Goal: Task Accomplishment & Management: Manage account settings

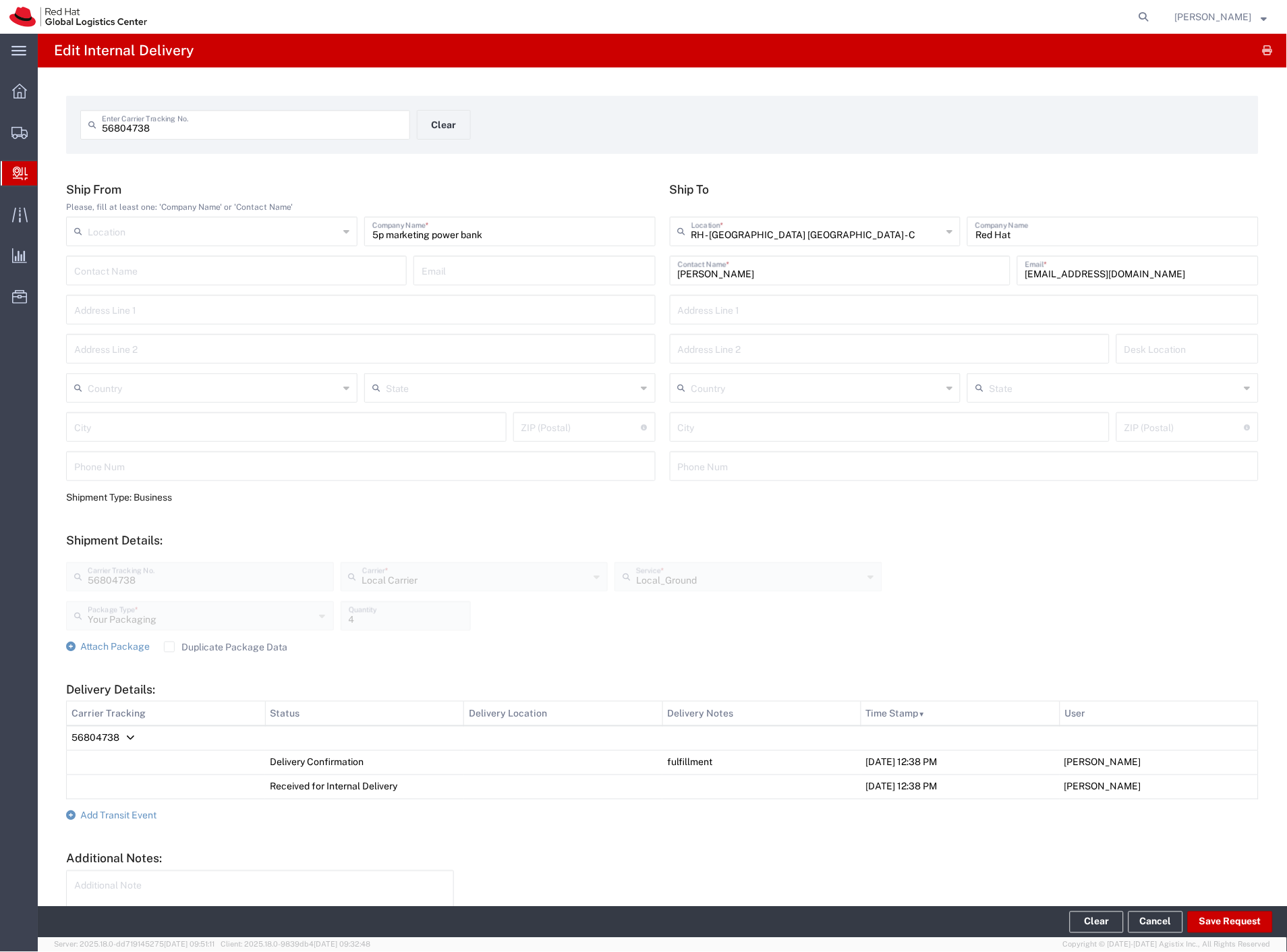
click at [48, 170] on span "Internal Delivery" at bounding box center [43, 173] width 11 height 27
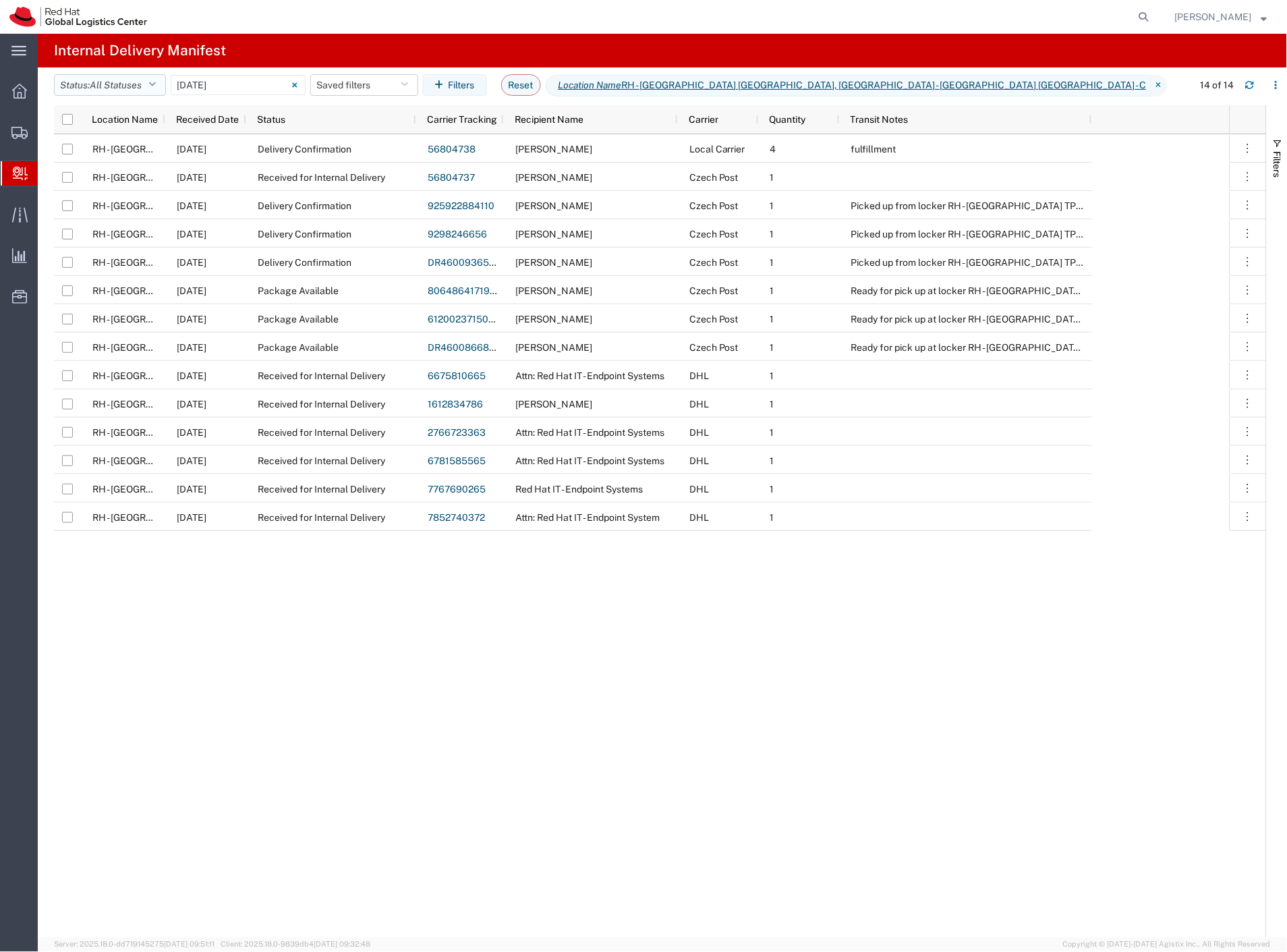
click at [137, 89] on span "All Statuses" at bounding box center [115, 85] width 52 height 11
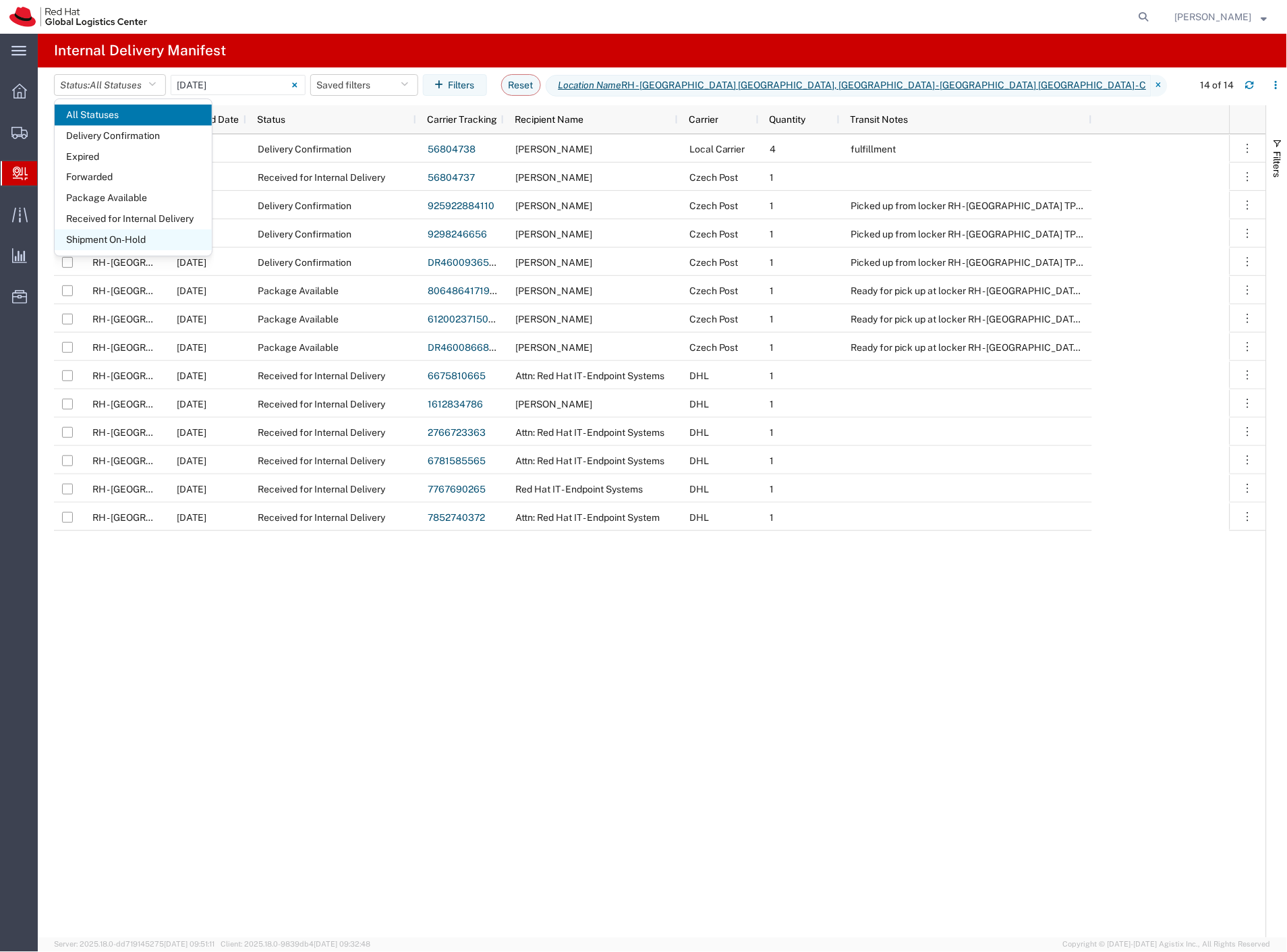
click at [117, 234] on span "Shipment On-Hold" at bounding box center [134, 240] width 157 height 21
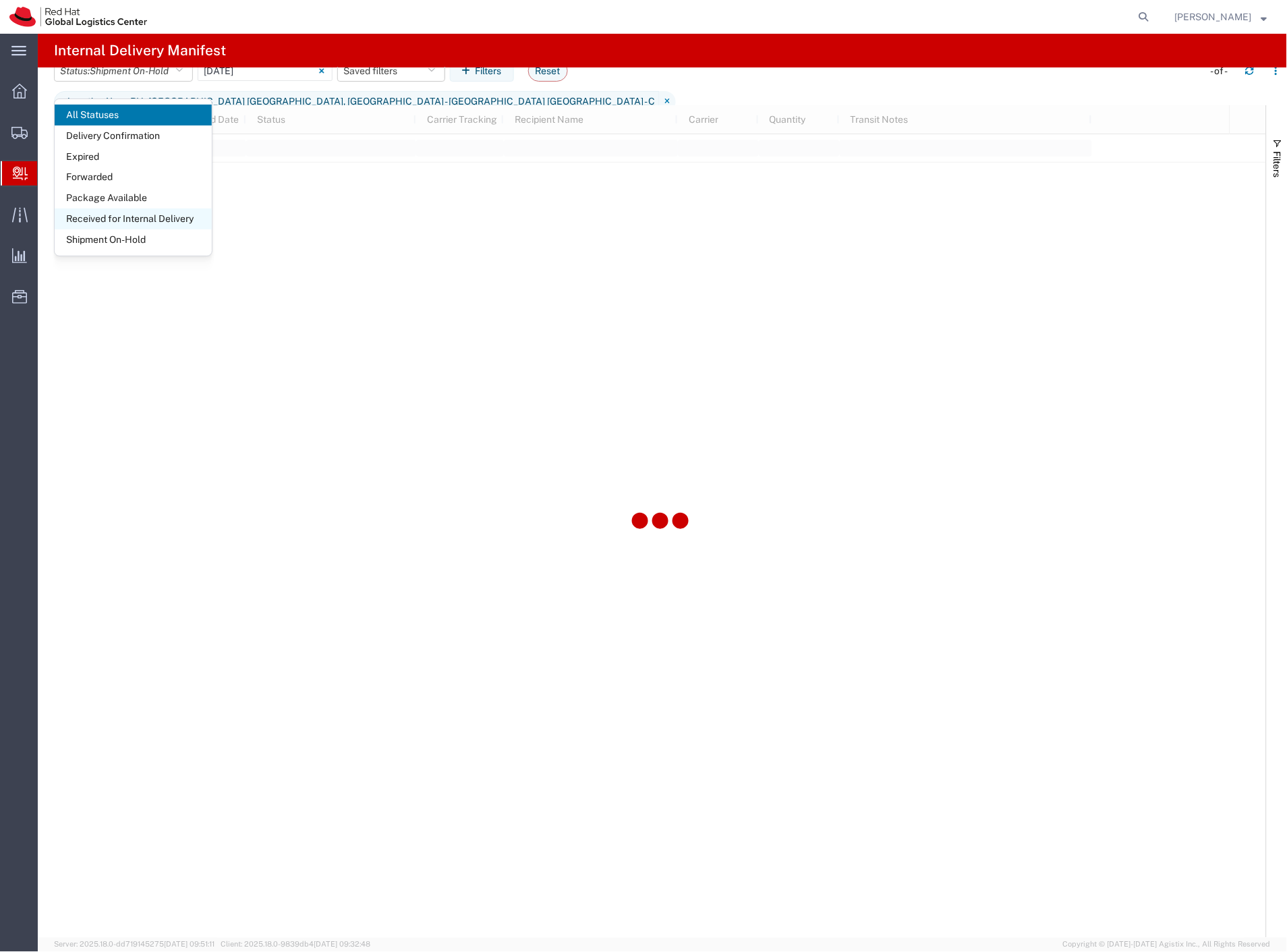
click at [122, 220] on span "Received for Internal Delivery" at bounding box center [134, 219] width 157 height 21
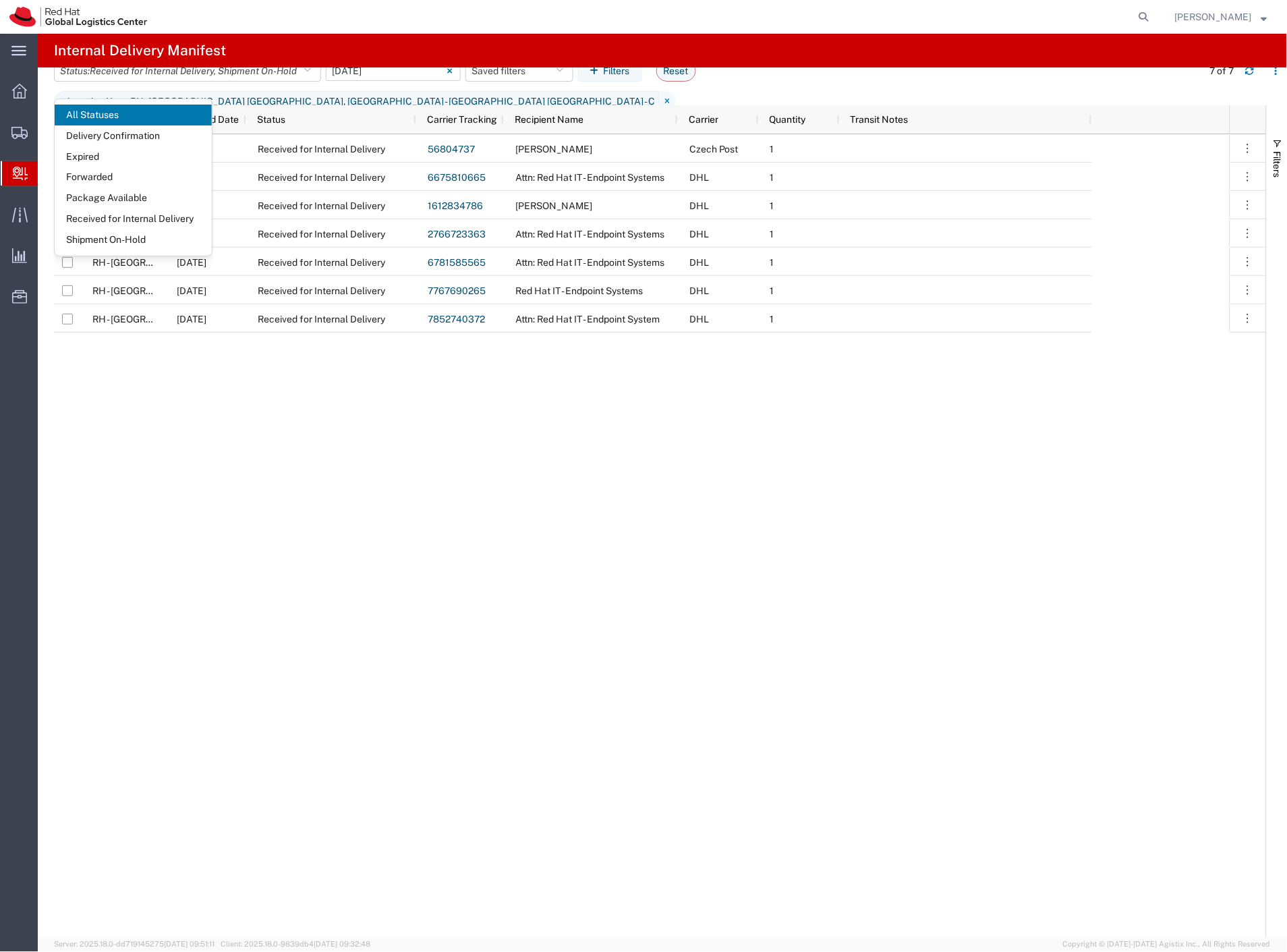
click at [381, 81] on input "[DATE] - [DATE]" at bounding box center [393, 70] width 135 height 20
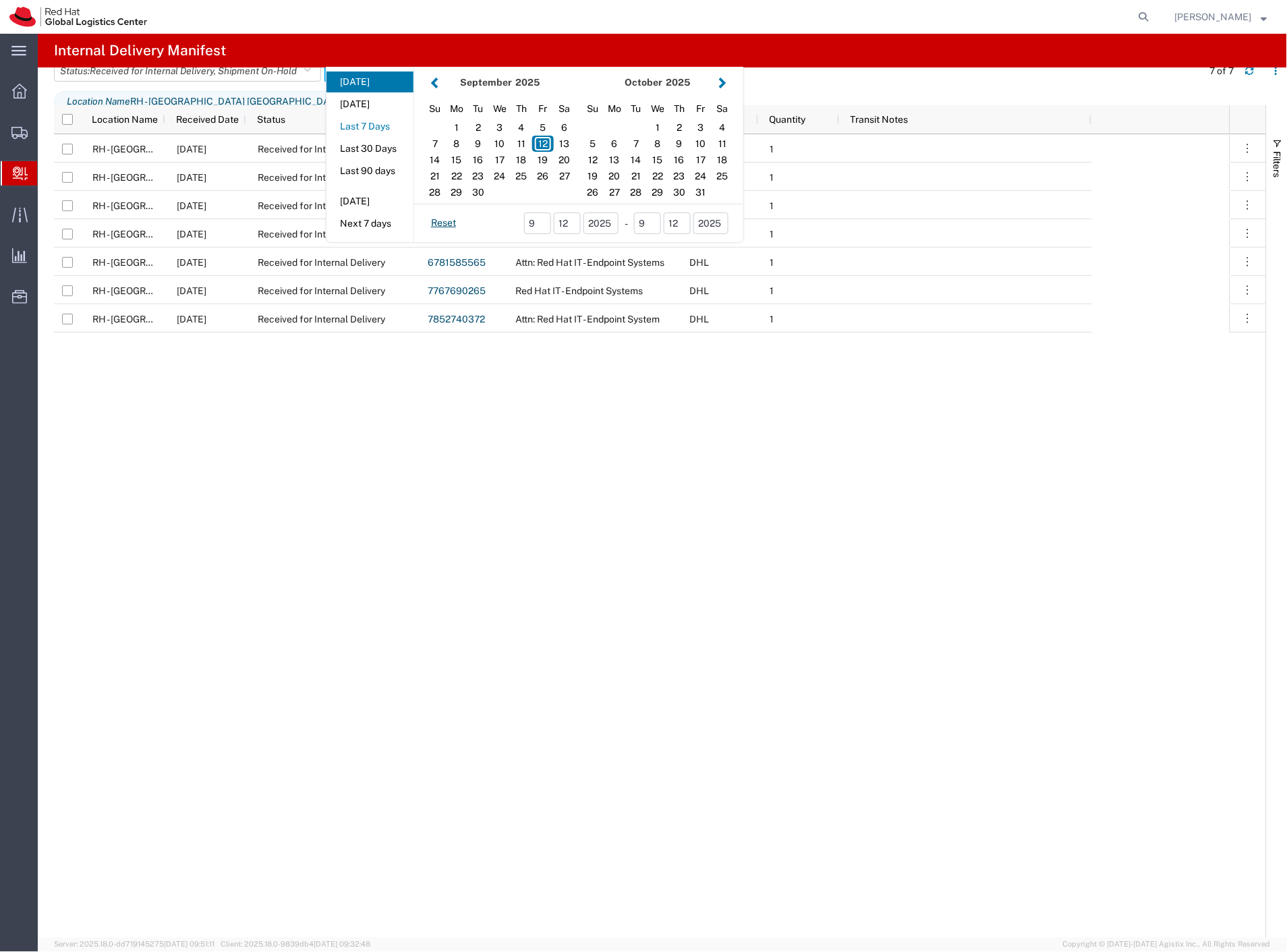
click at [395, 137] on button "Last 7 Days" at bounding box center [370, 126] width 87 height 21
type input "Last 7 Days"
type input "[DATE] - [DATE]"
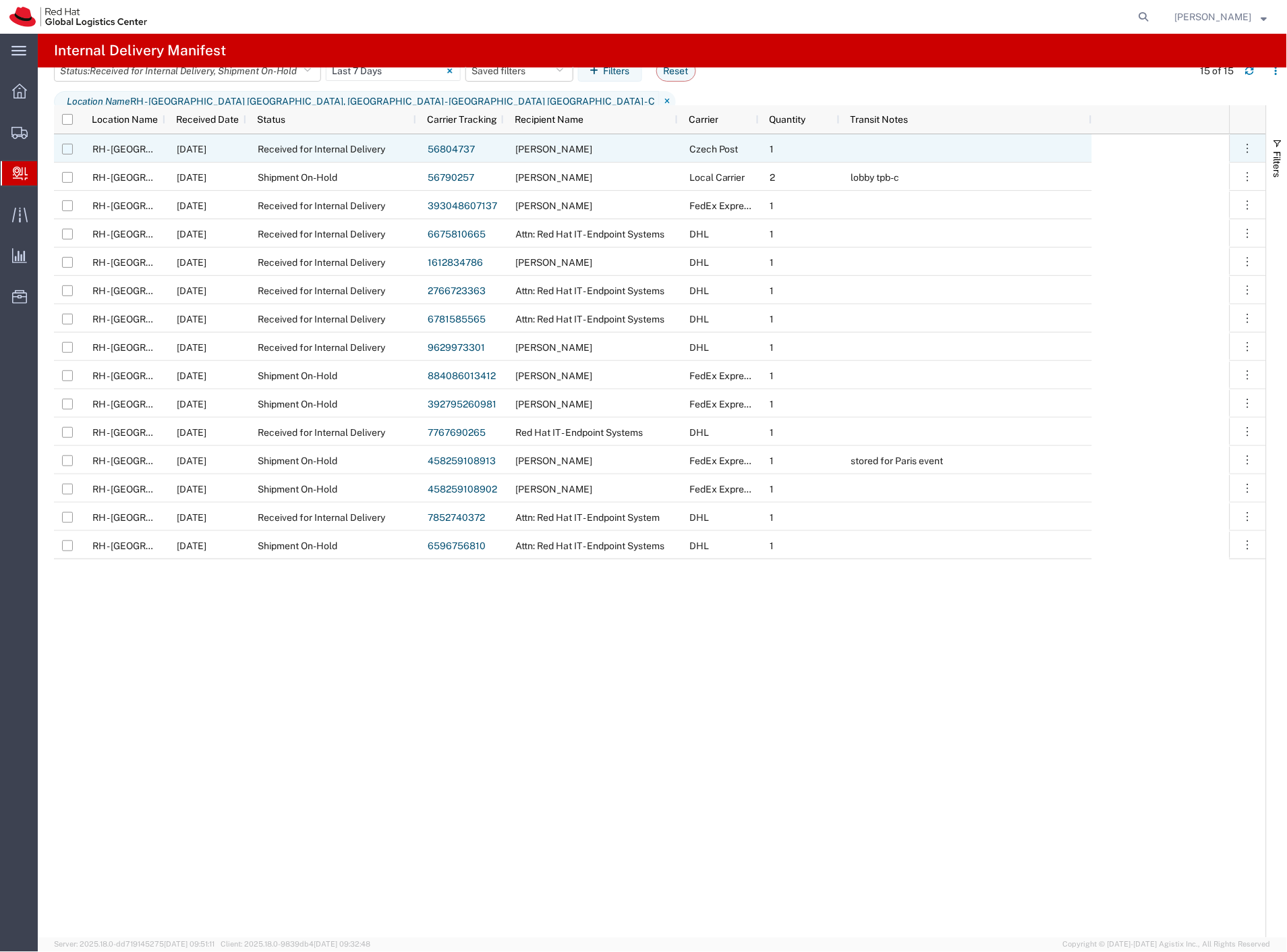
click at [65, 149] on input "Press Space to toggle row selection (unchecked)" at bounding box center [68, 149] width 11 height 11
checkbox input "true"
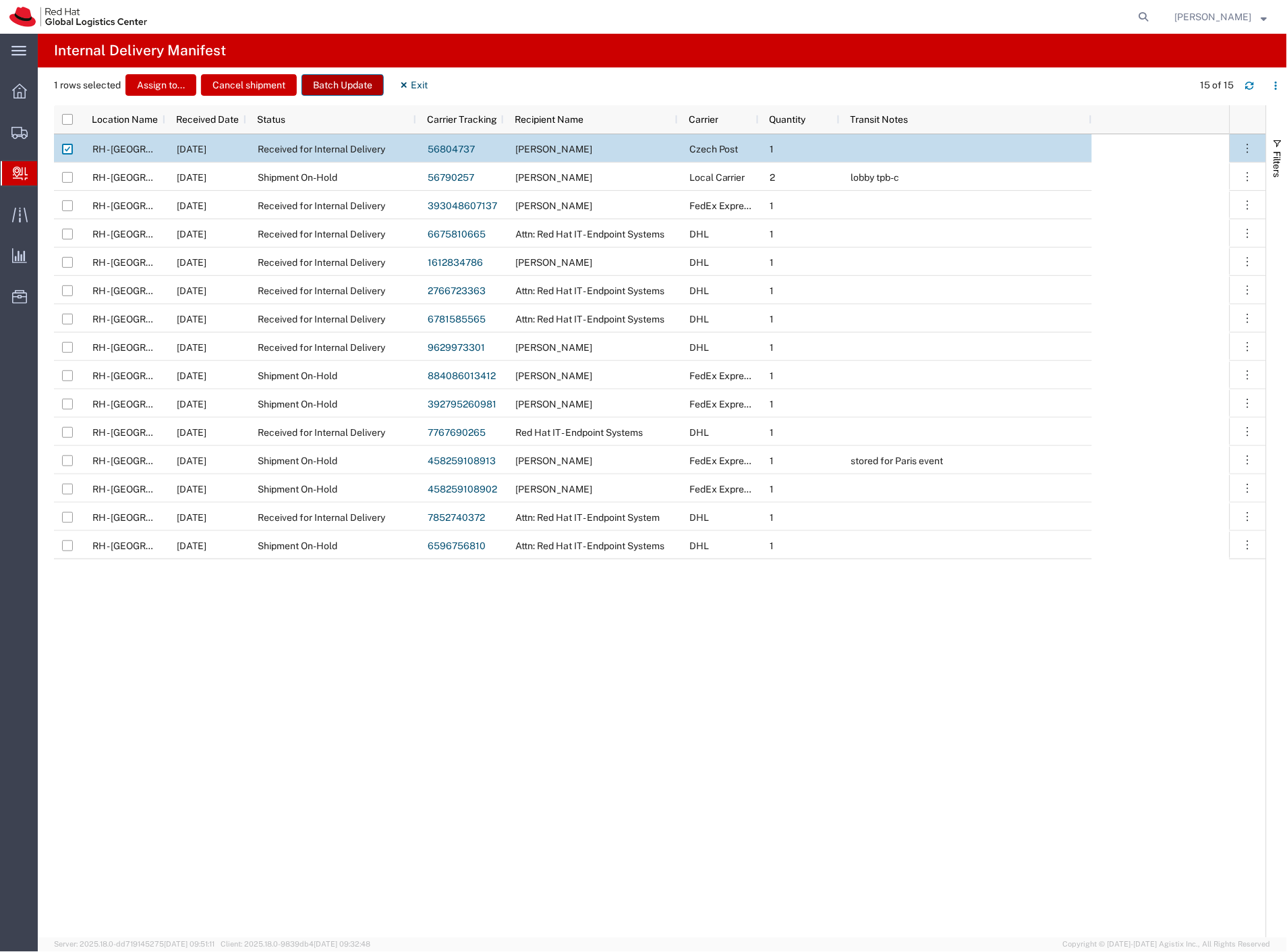
click at [358, 85] on button "Batch Update" at bounding box center [342, 85] width 82 height 22
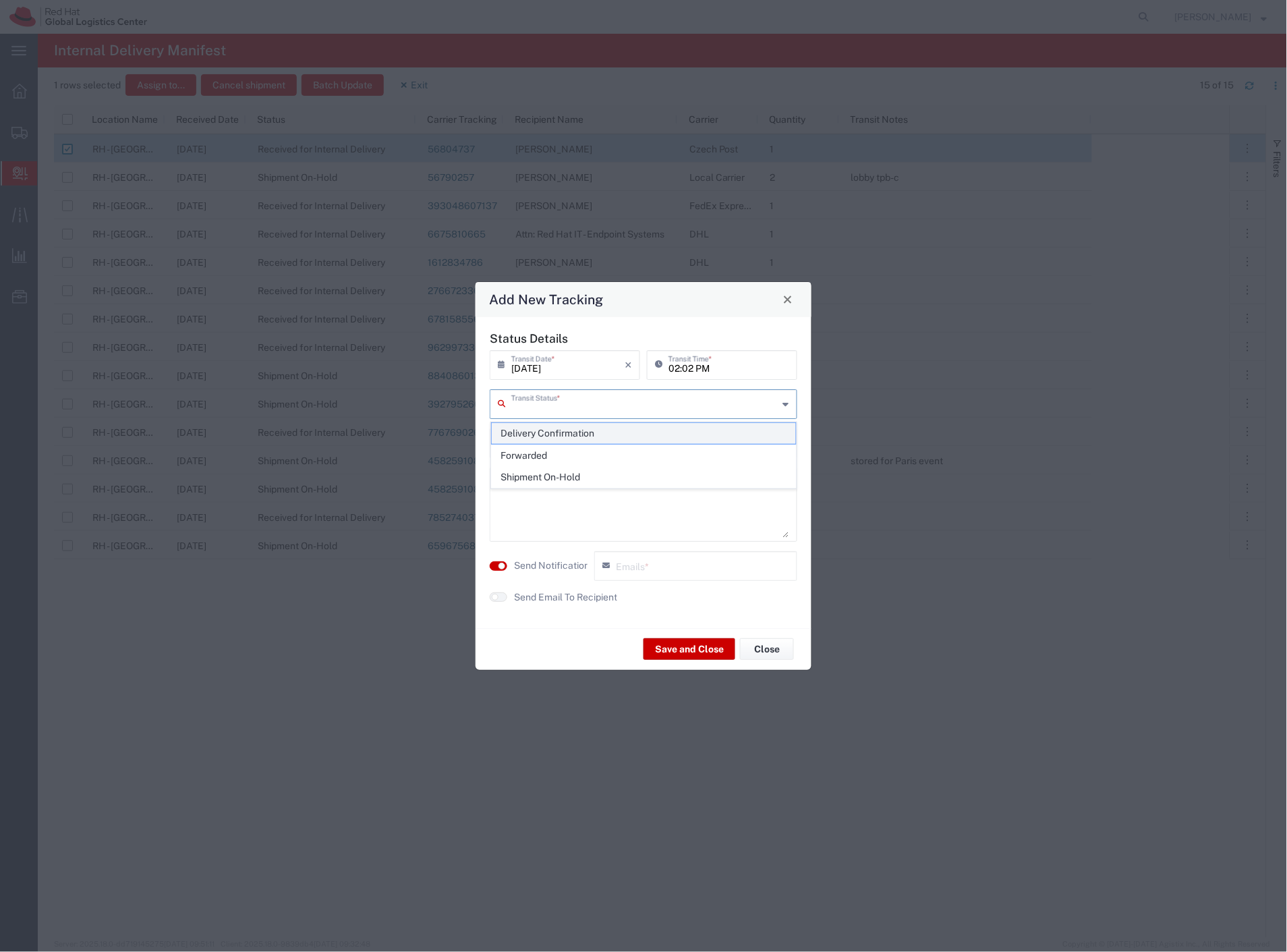
drag, startPoint x: 544, startPoint y: 402, endPoint x: 544, endPoint y: 425, distance: 23.0
click at [544, 403] on input "text" at bounding box center [645, 403] width 267 height 24
drag, startPoint x: 544, startPoint y: 427, endPoint x: 544, endPoint y: 487, distance: 60.0
click at [544, 428] on span "Delivery Confirmation" at bounding box center [644, 433] width 305 height 21
type input "Delivery Confirmation"
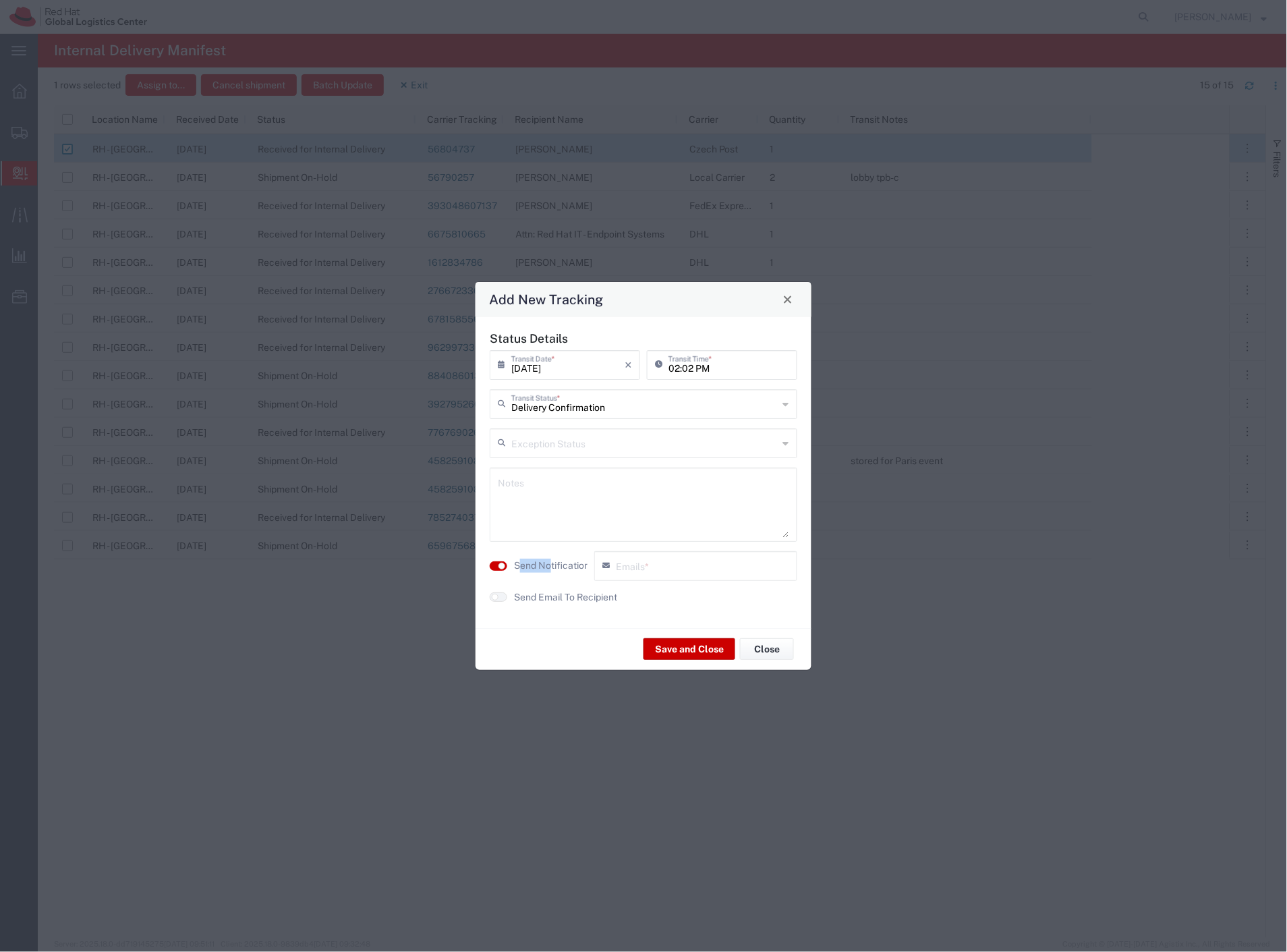
click at [544, 558] on agx-switch-control "Send Notification" at bounding box center [538, 566] width 104 height 29
click at [564, 562] on label "Send Notification" at bounding box center [552, 565] width 76 height 14
click at [698, 650] on button "Save and Close" at bounding box center [689, 649] width 92 height 22
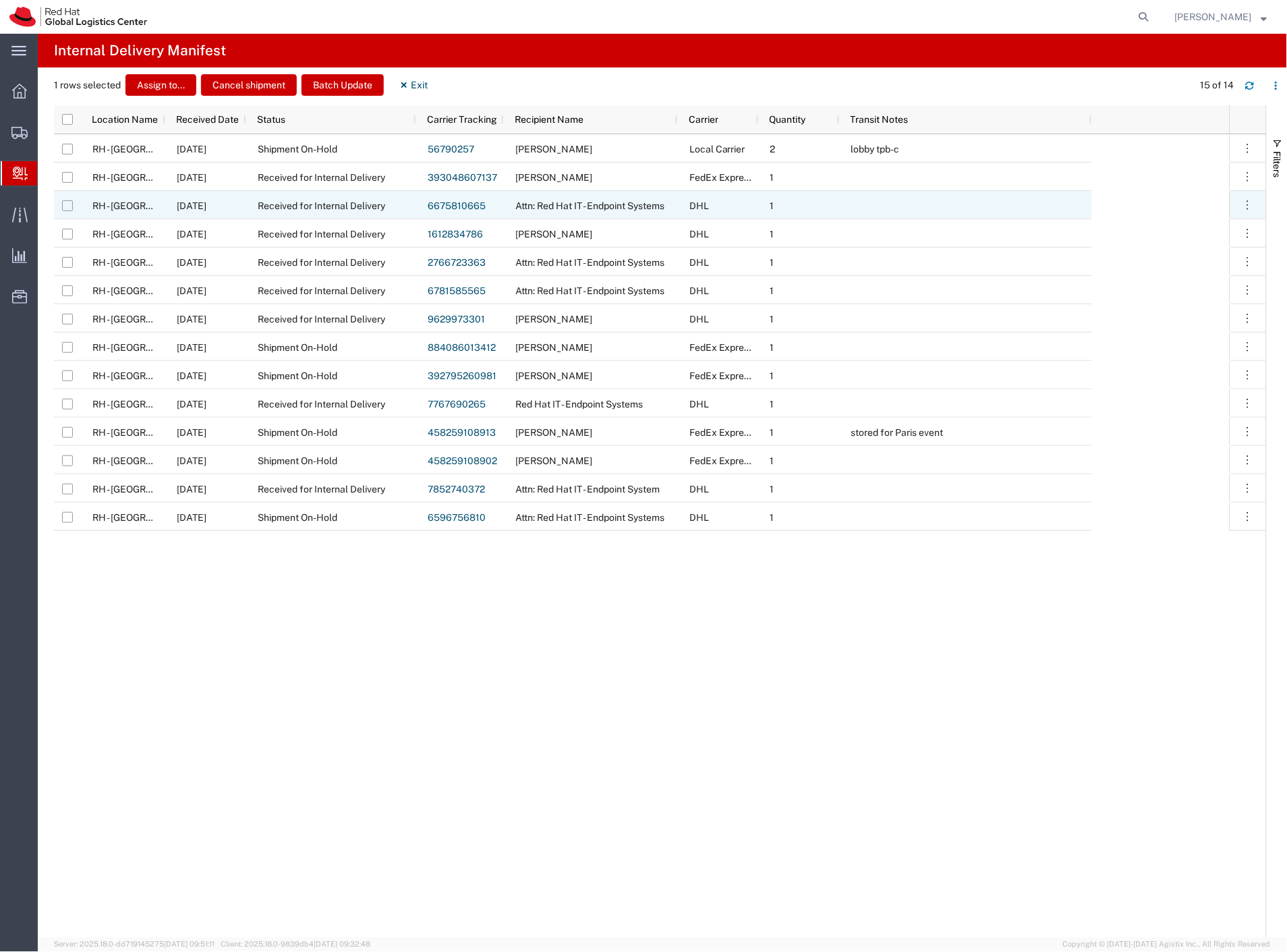
click at [66, 206] on input "Press Space to toggle row selection (unchecked)" at bounding box center [68, 206] width 11 height 11
checkbox input "true"
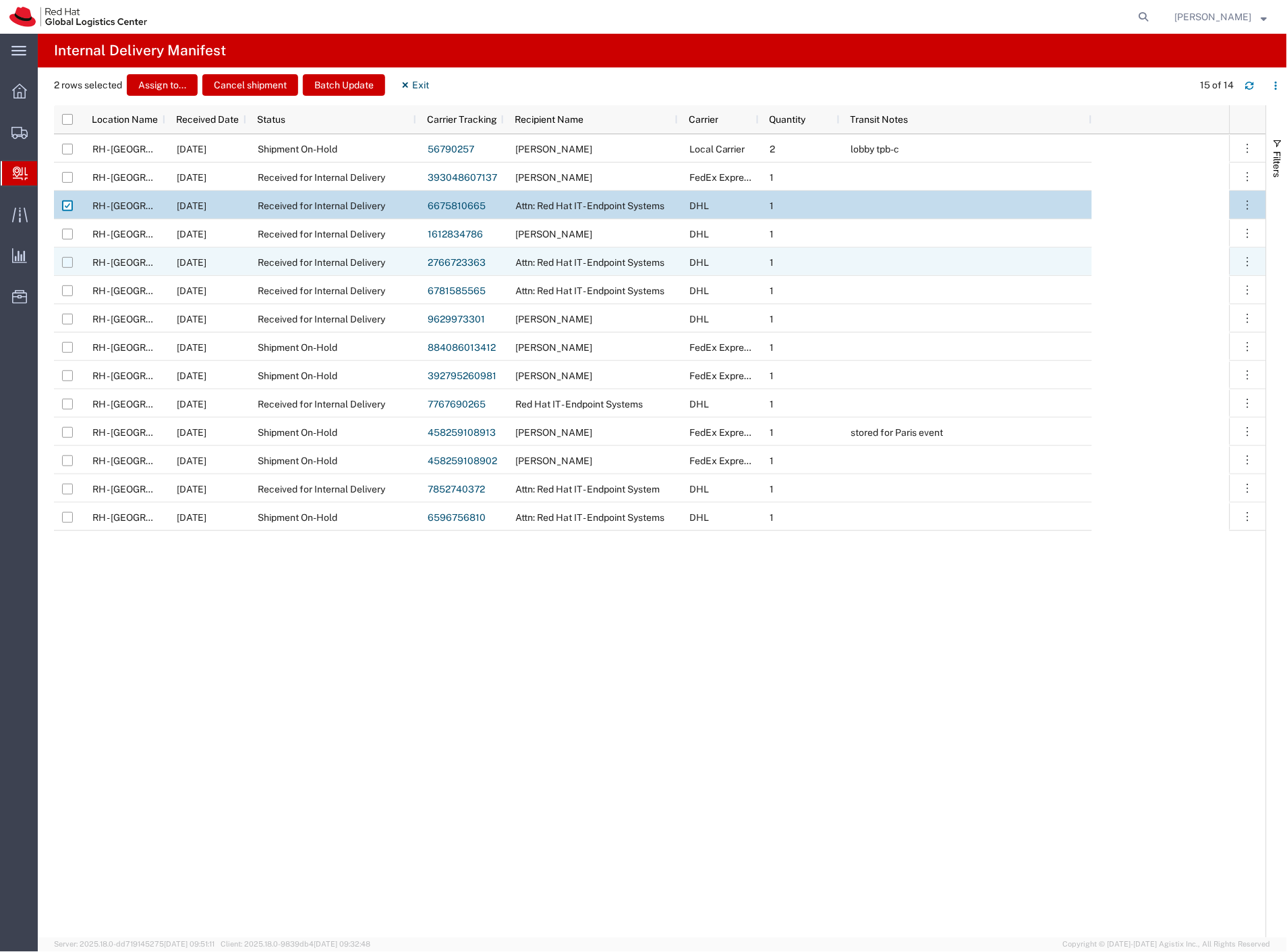
click at [68, 265] on input "Press Space to toggle row selection (unchecked)" at bounding box center [68, 263] width 11 height 11
checkbox input "true"
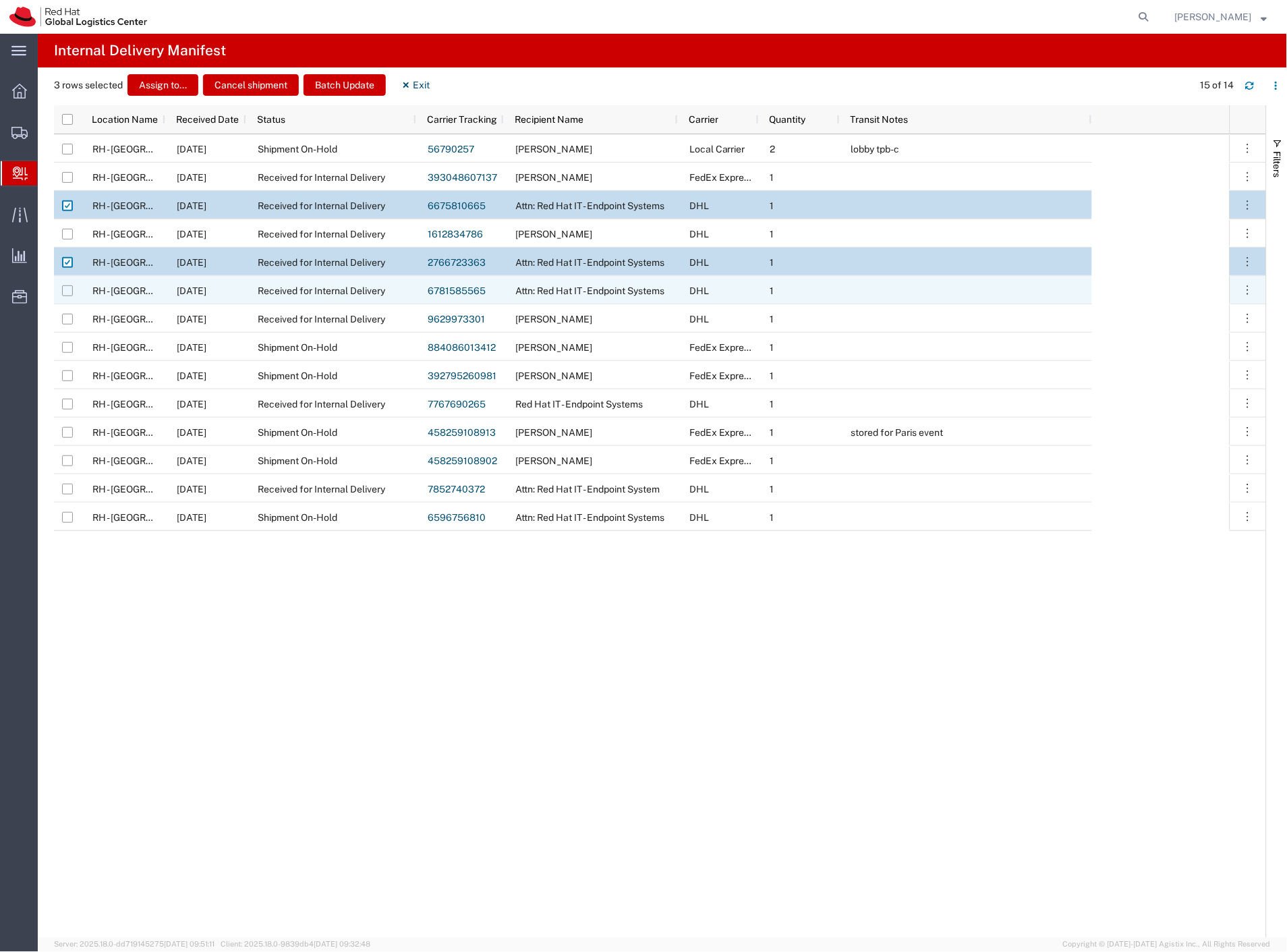
click at [68, 290] on input "Press Space to toggle row selection (unchecked)" at bounding box center [68, 291] width 11 height 11
checkbox input "true"
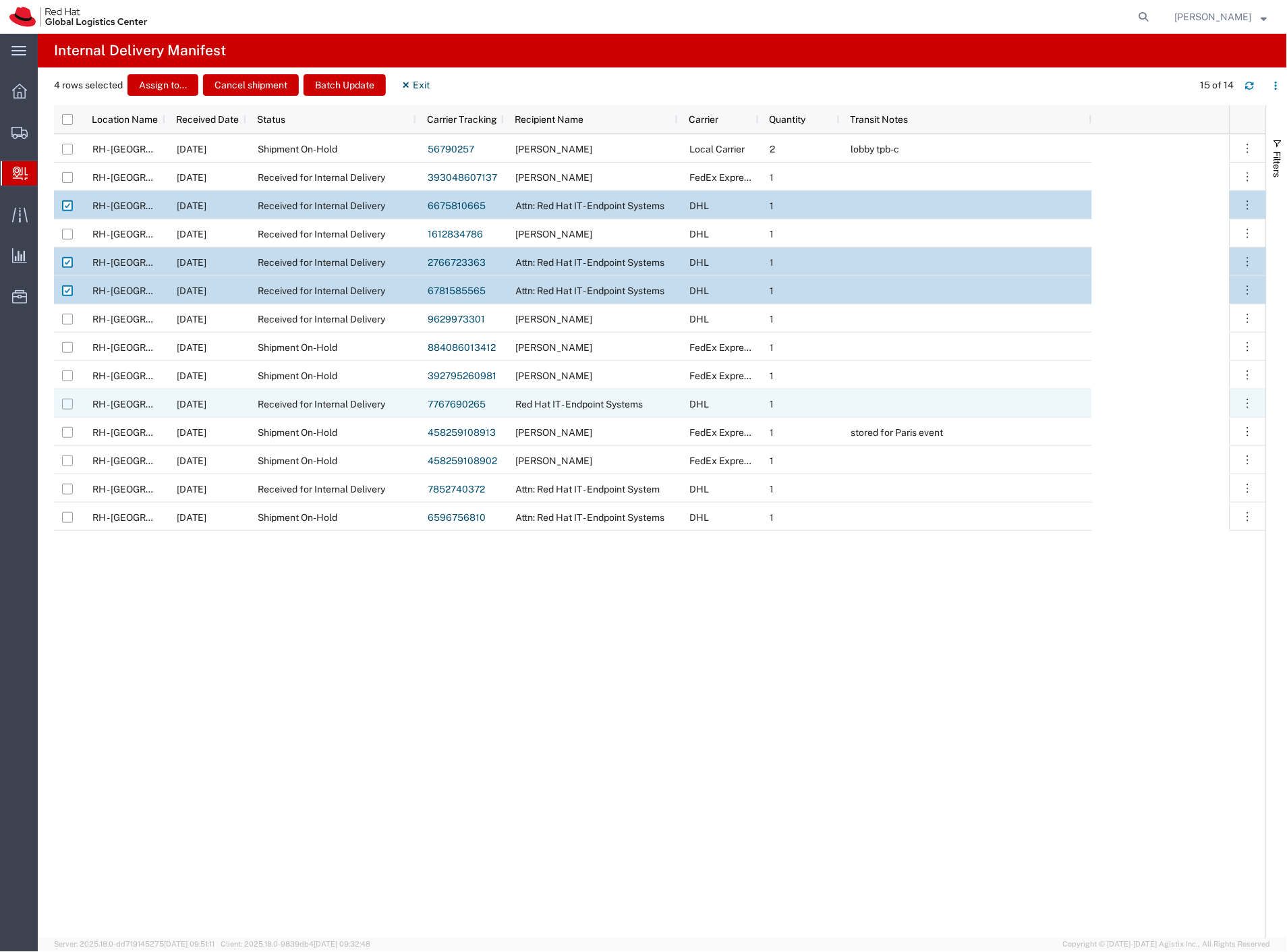
click at [70, 400] on input "Press Space to toggle row selection (unchecked)" at bounding box center [68, 405] width 11 height 11
checkbox input "true"
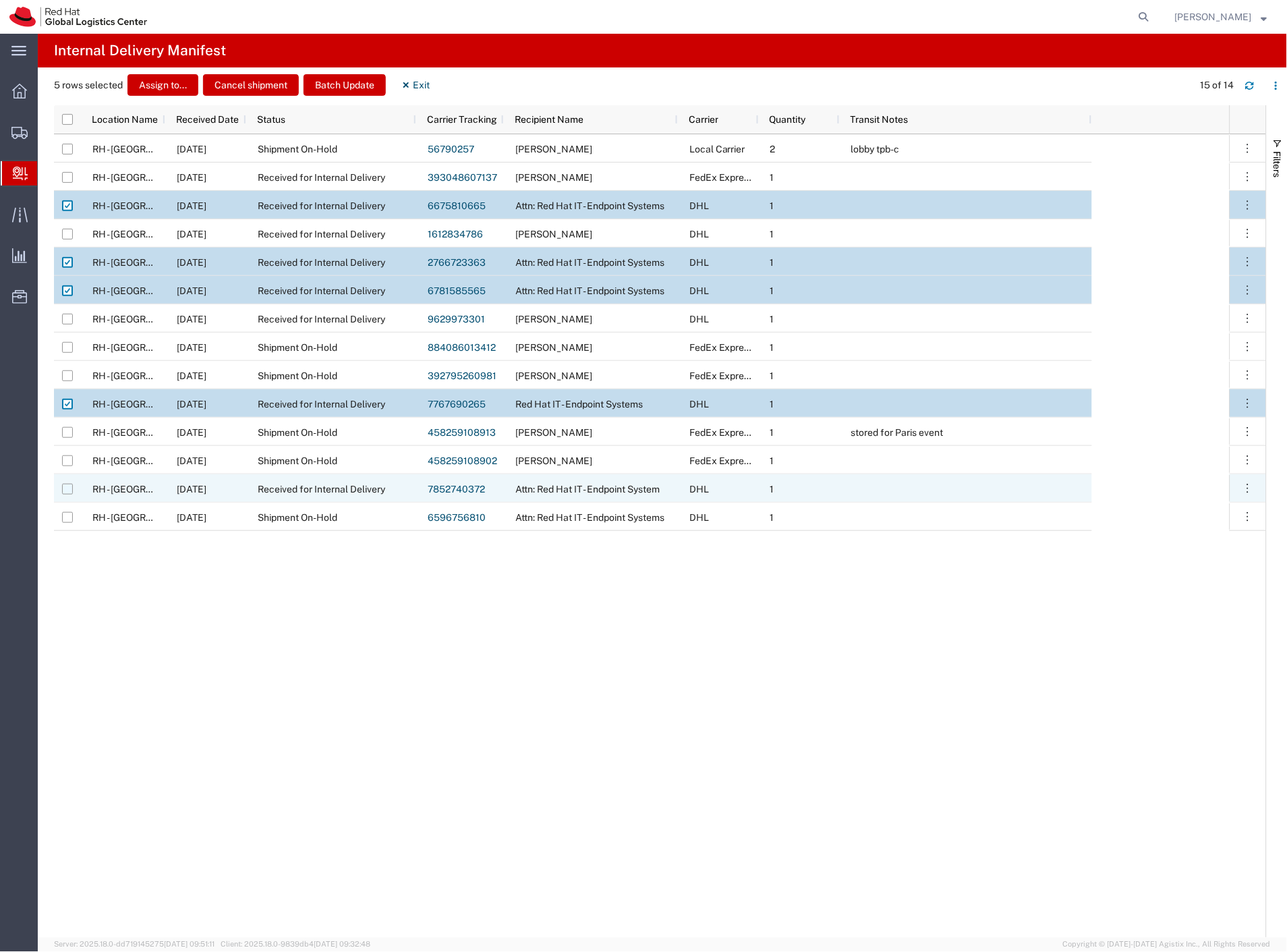
click at [68, 491] on input "Press Space to toggle row selection (unchecked)" at bounding box center [68, 489] width 11 height 11
checkbox input "true"
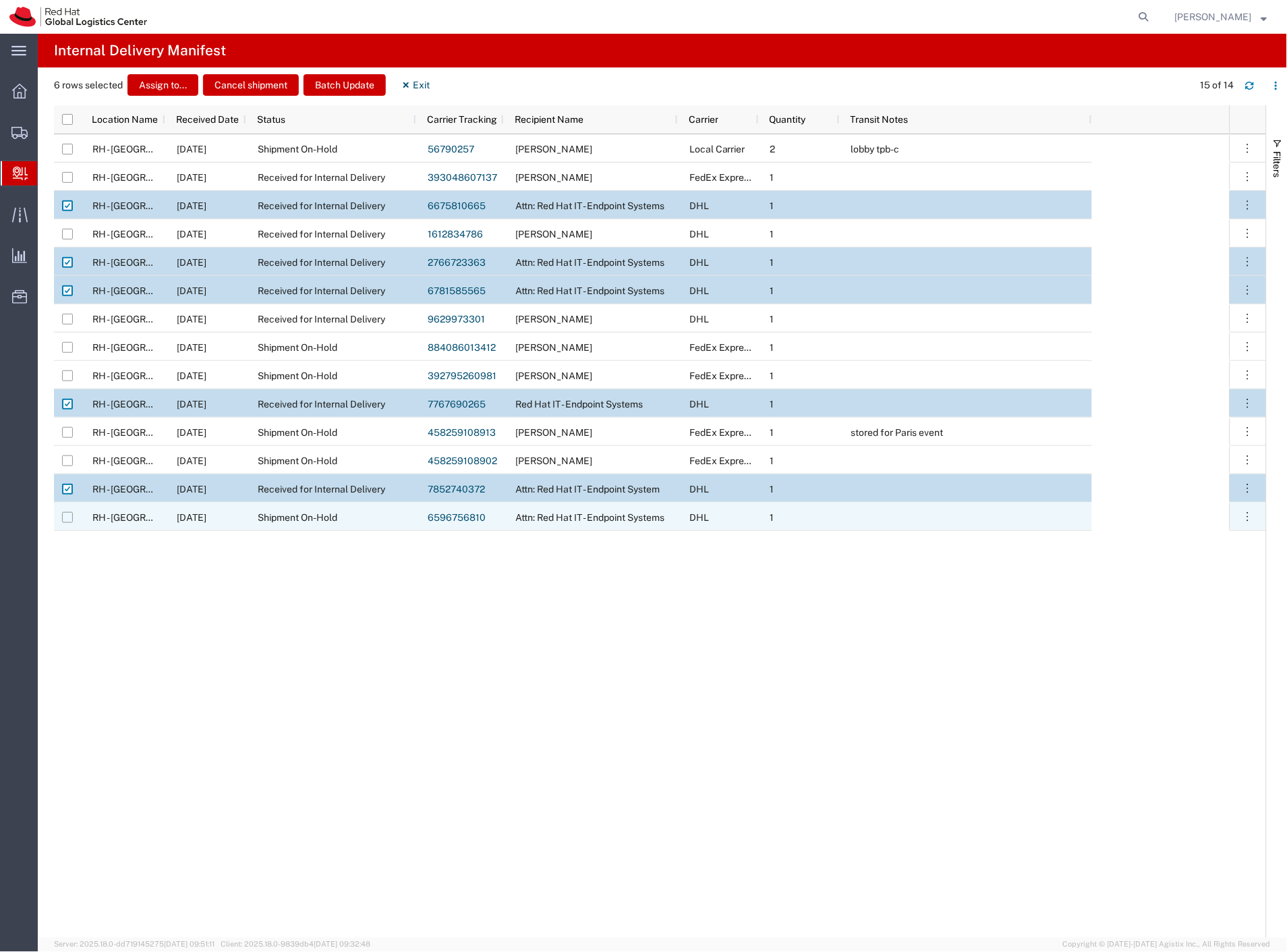
click at [68, 519] on input "Press Space to toggle row selection (unchecked)" at bounding box center [68, 517] width 11 height 11
checkbox input "true"
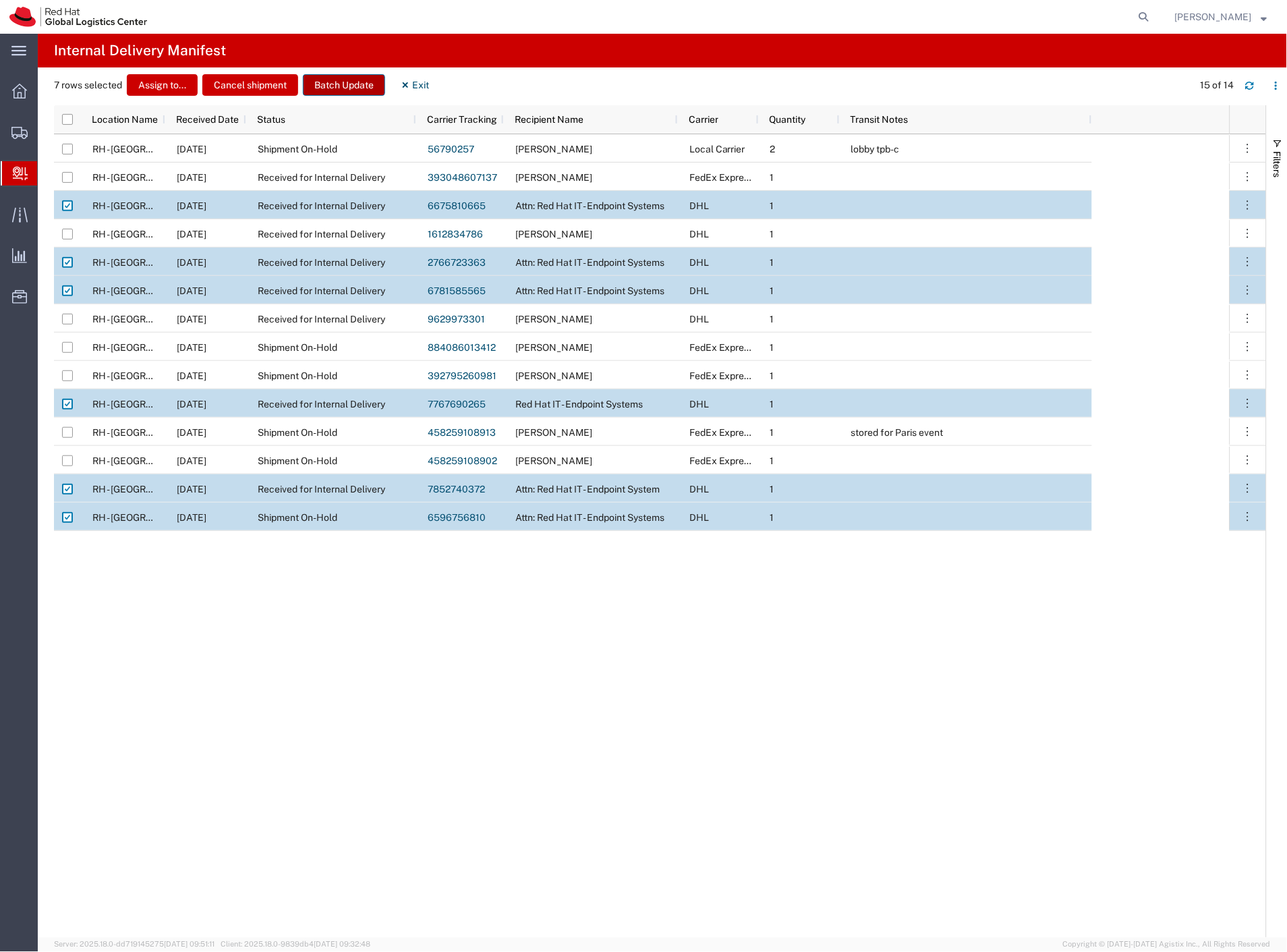
click at [355, 89] on button "Batch Update" at bounding box center [344, 85] width 82 height 22
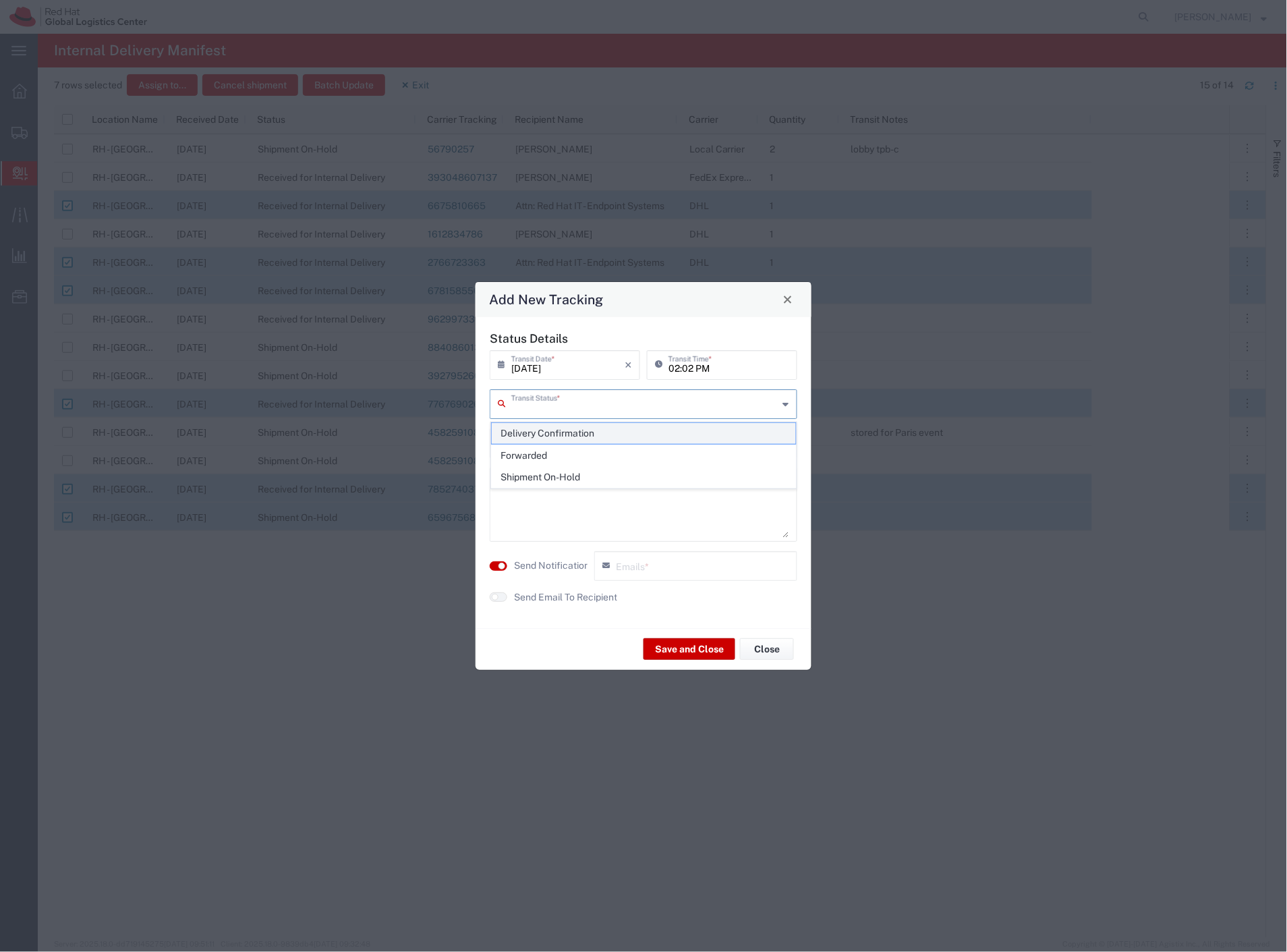
drag, startPoint x: 629, startPoint y: 402, endPoint x: 599, endPoint y: 427, distance: 39.1
click at [628, 402] on input "text" at bounding box center [645, 403] width 267 height 24
click at [589, 433] on span "Delivery Confirmation" at bounding box center [644, 433] width 305 height 21
type input "Delivery Confirmation"
click at [545, 565] on label "Send Notification" at bounding box center [552, 565] width 76 height 14
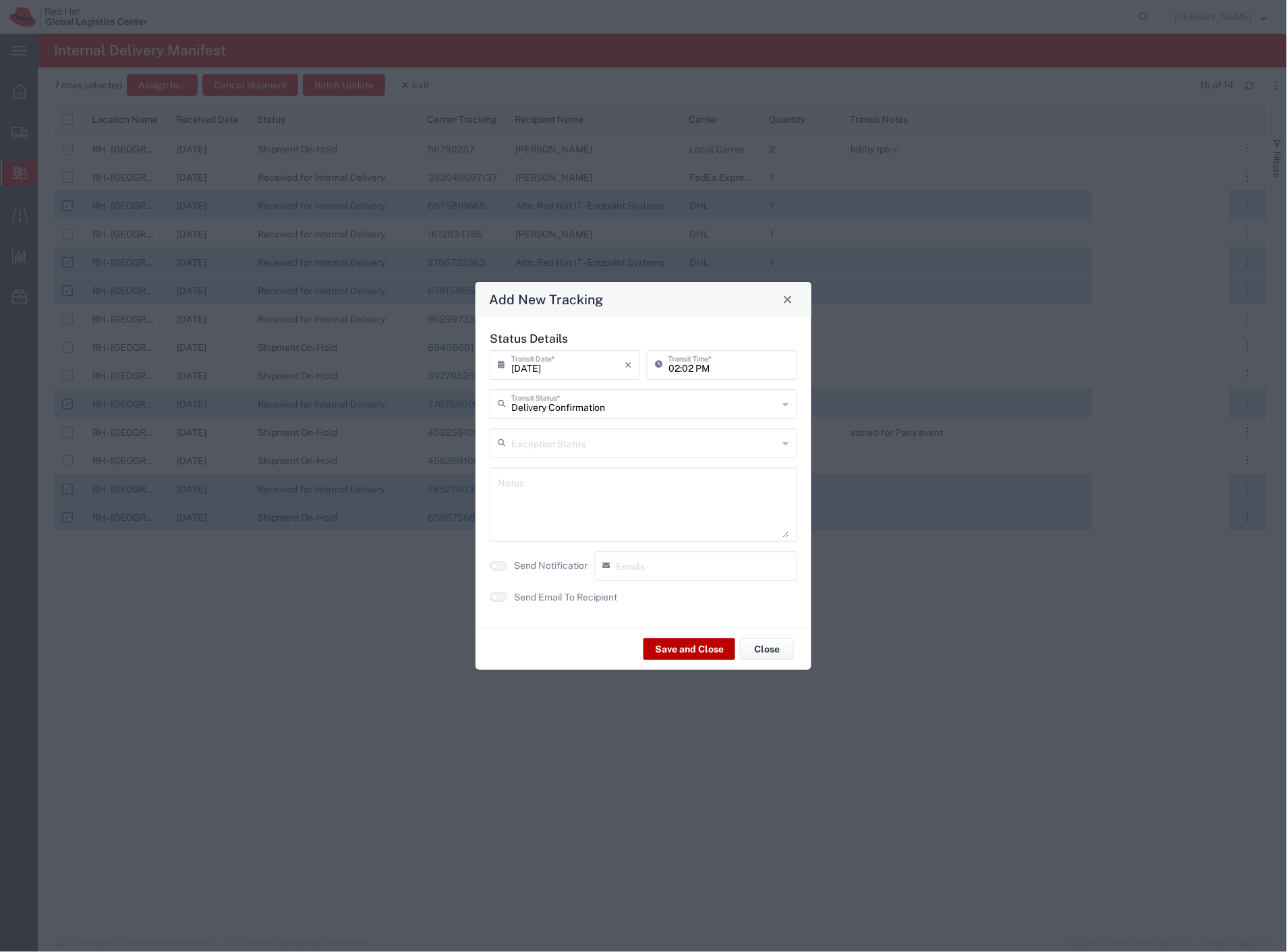
click at [692, 645] on button "Save and Close" at bounding box center [689, 649] width 92 height 22
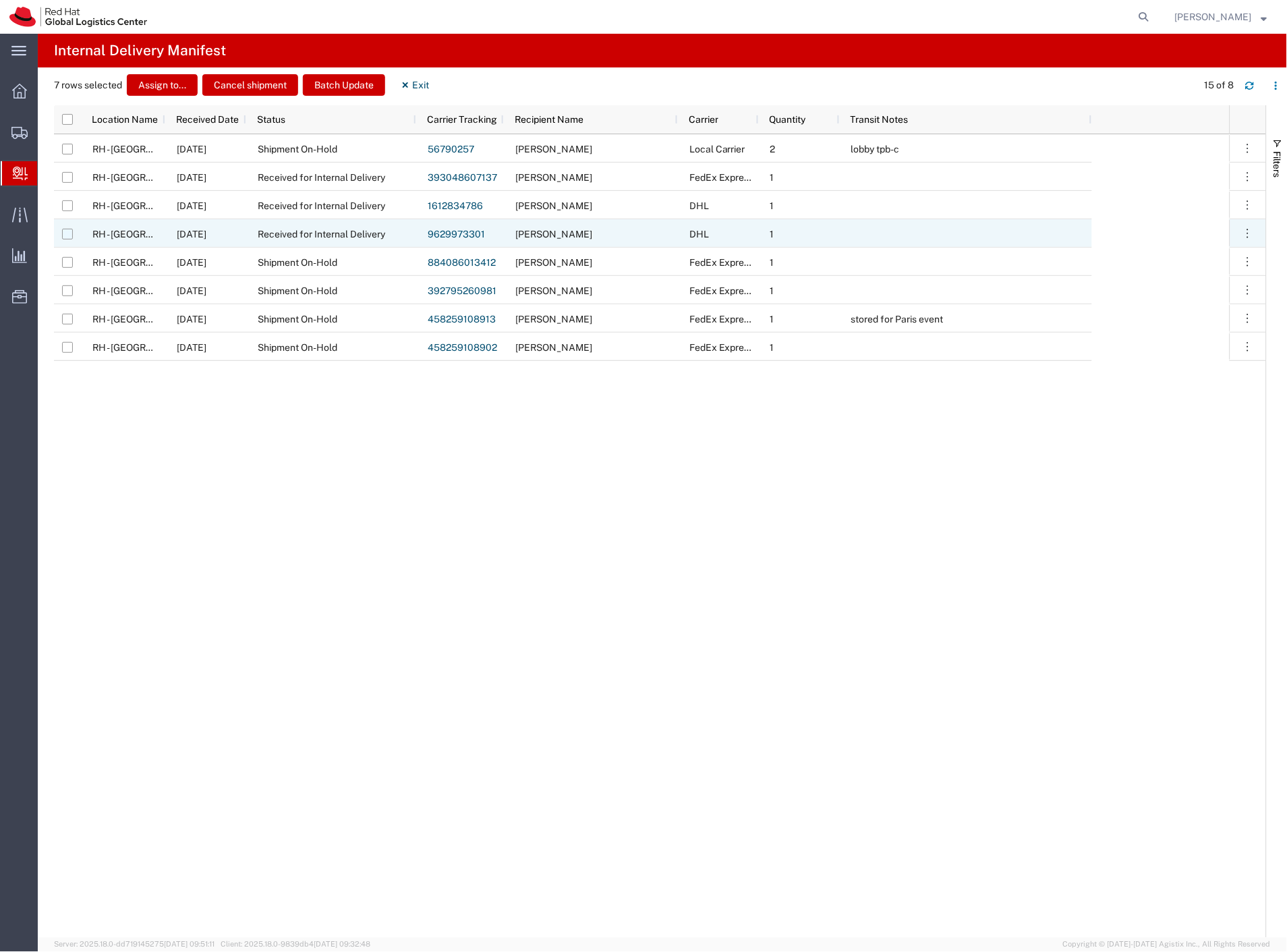
click at [65, 232] on input "Press Space to toggle row selection (unchecked)" at bounding box center [68, 234] width 11 height 11
checkbox input "true"
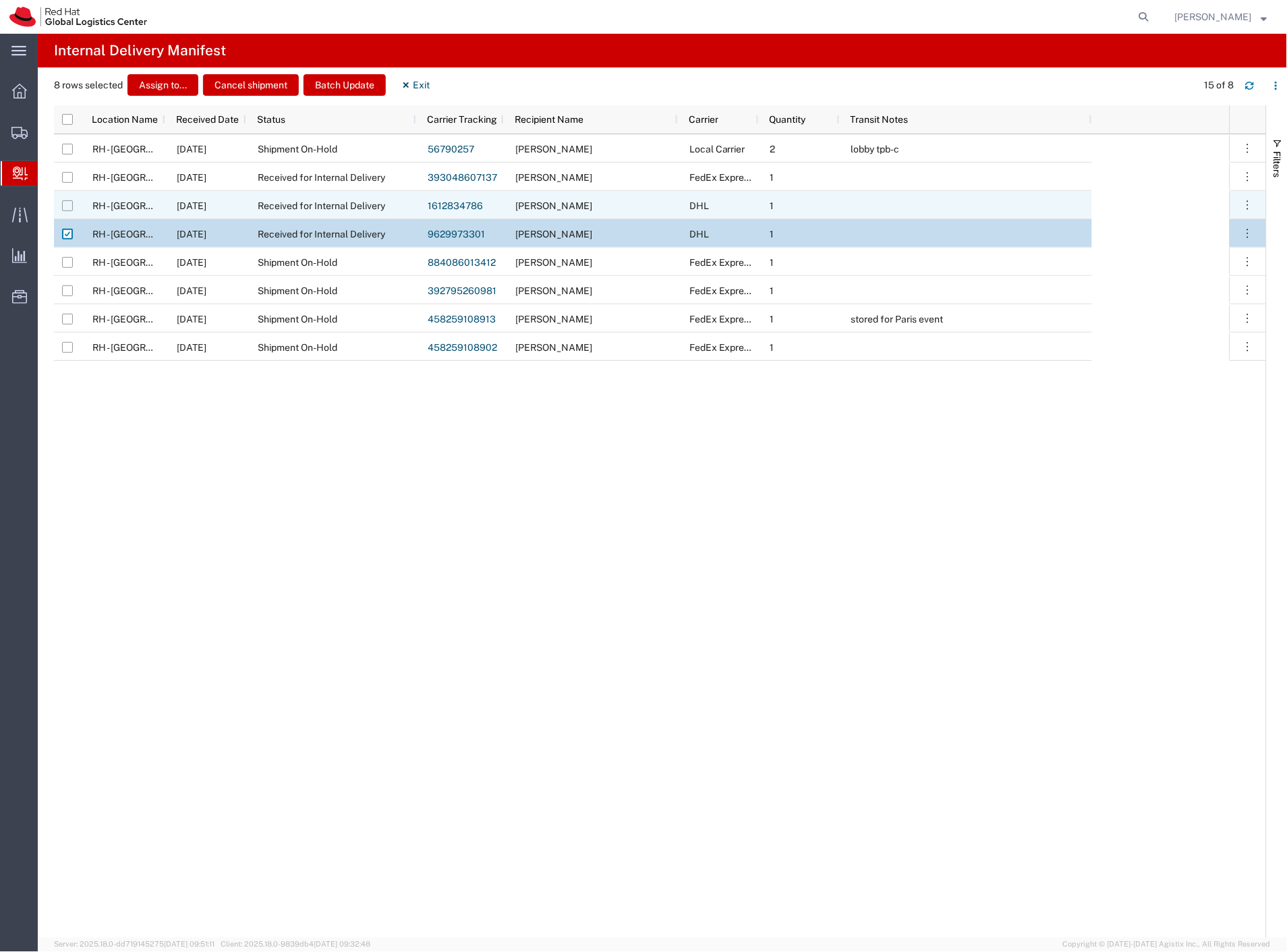
click at [68, 204] on input "Press Space to toggle row selection (unchecked)" at bounding box center [68, 206] width 11 height 11
checkbox input "true"
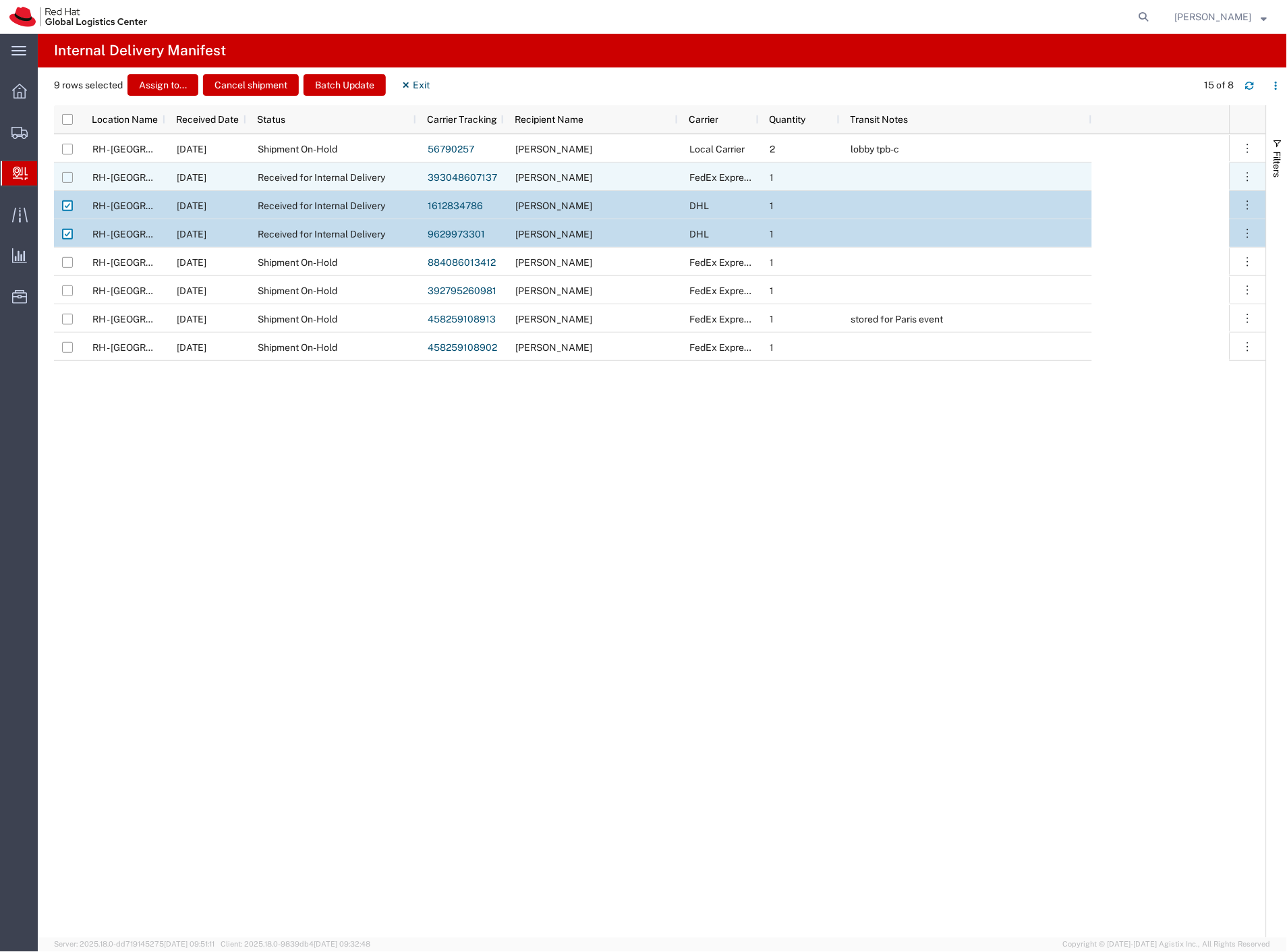
click at [66, 178] on input "Press Space to toggle row selection (unchecked)" at bounding box center [68, 178] width 11 height 11
checkbox input "true"
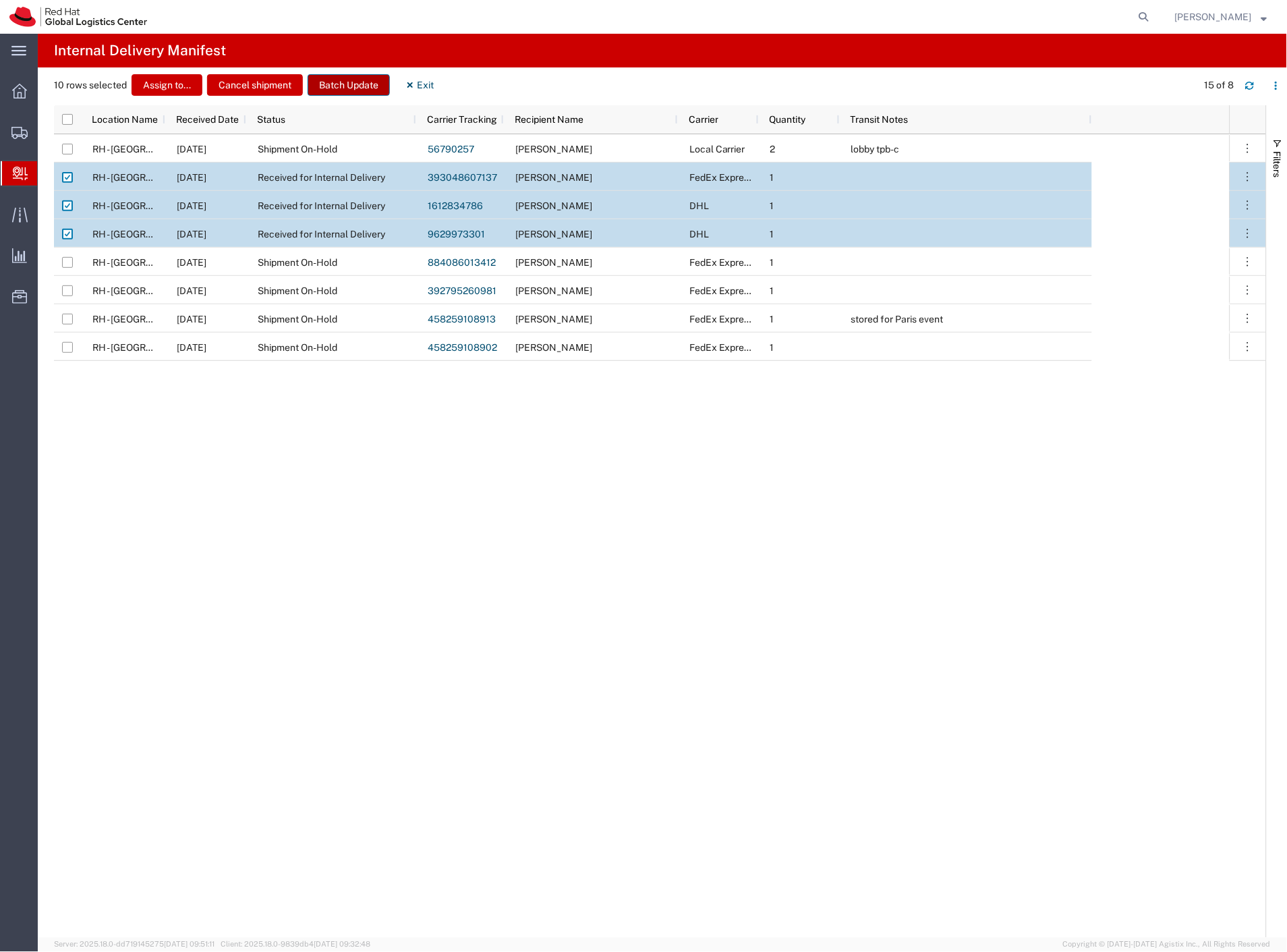
click at [341, 86] on button "Batch Update" at bounding box center [349, 85] width 82 height 22
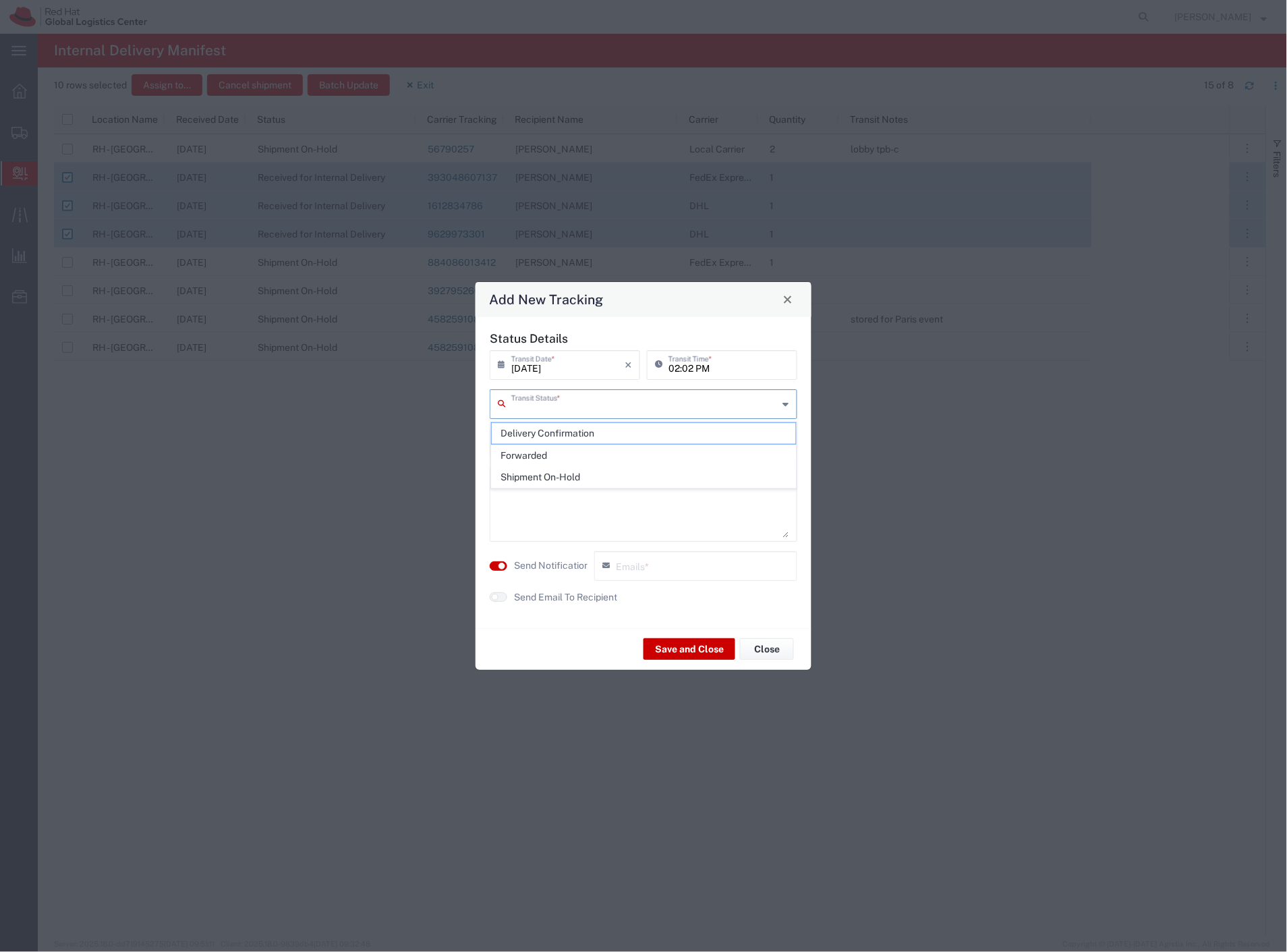
click at [569, 406] on input "text" at bounding box center [645, 403] width 267 height 24
click at [585, 435] on span "Delivery Confirmation" at bounding box center [644, 433] width 305 height 21
type input "Delivery Confirmation"
click at [577, 476] on textarea at bounding box center [644, 504] width 291 height 66
type textarea "folders hr"
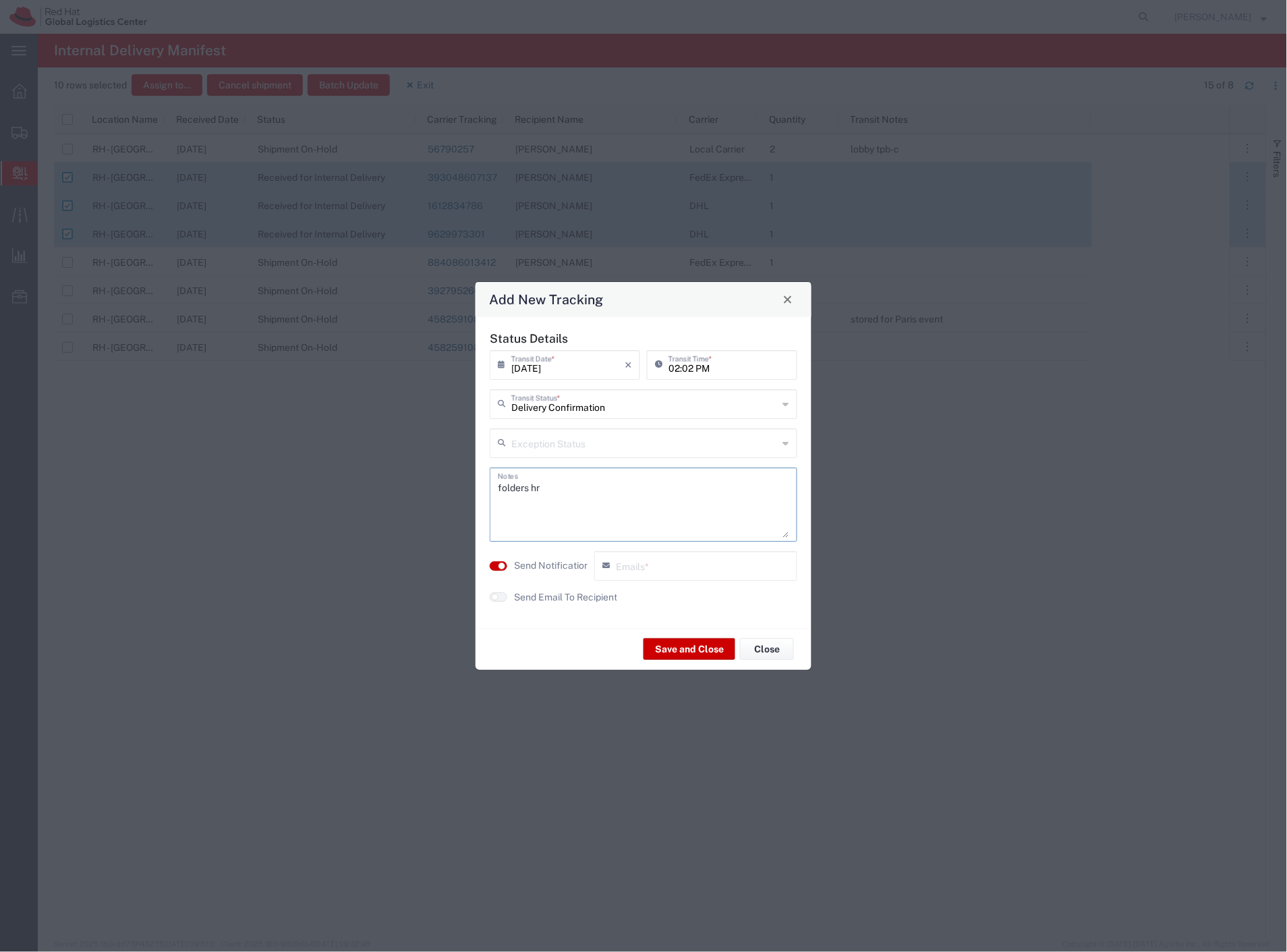
click at [542, 564] on label "Send Notification" at bounding box center [552, 565] width 76 height 14
click at [550, 595] on label "Send Email To Recipient" at bounding box center [566, 597] width 103 height 14
click at [702, 649] on button "Save and Close" at bounding box center [689, 649] width 92 height 22
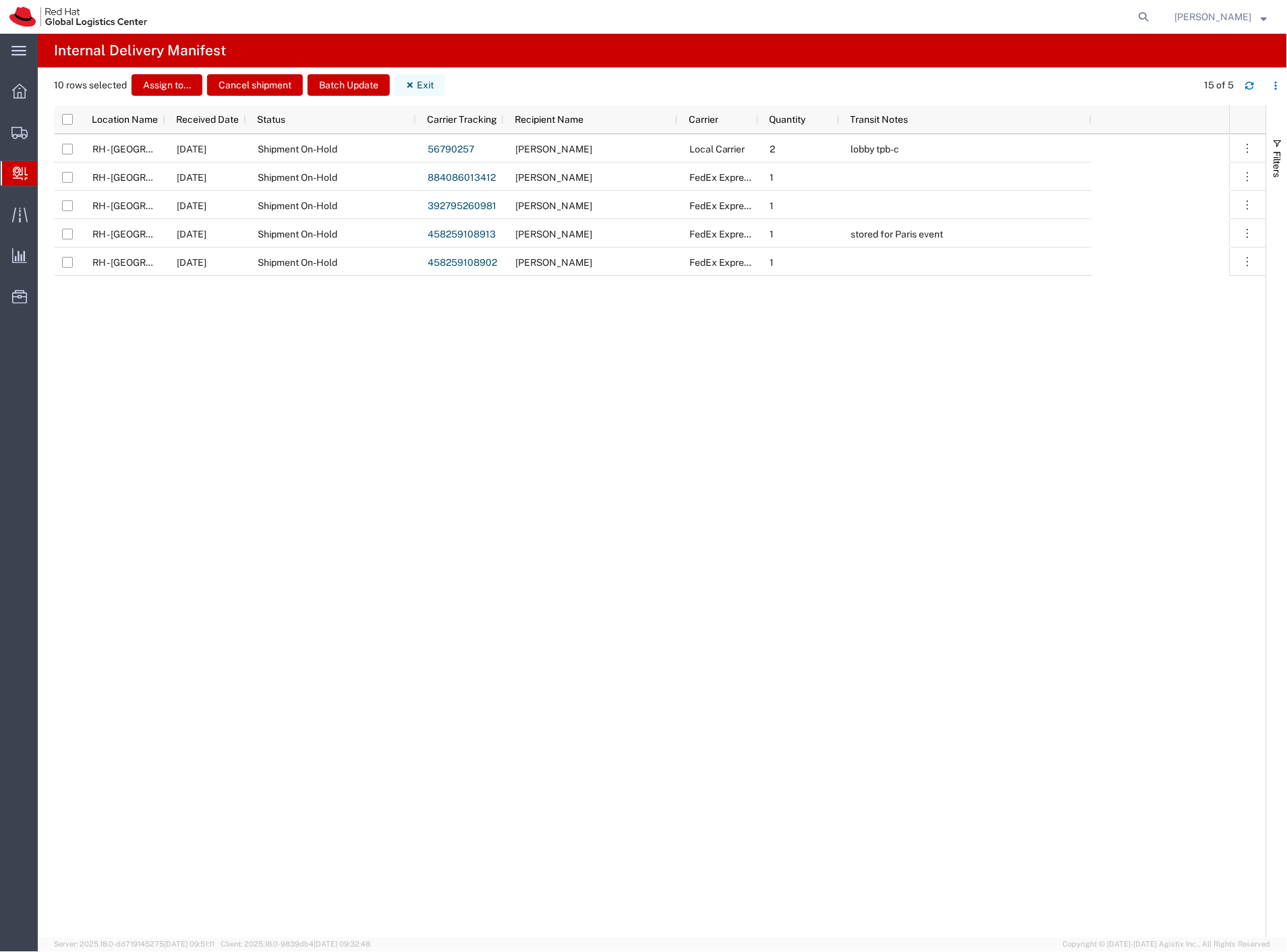
click at [415, 86] on icon "button" at bounding box center [410, 85] width 9 height 9
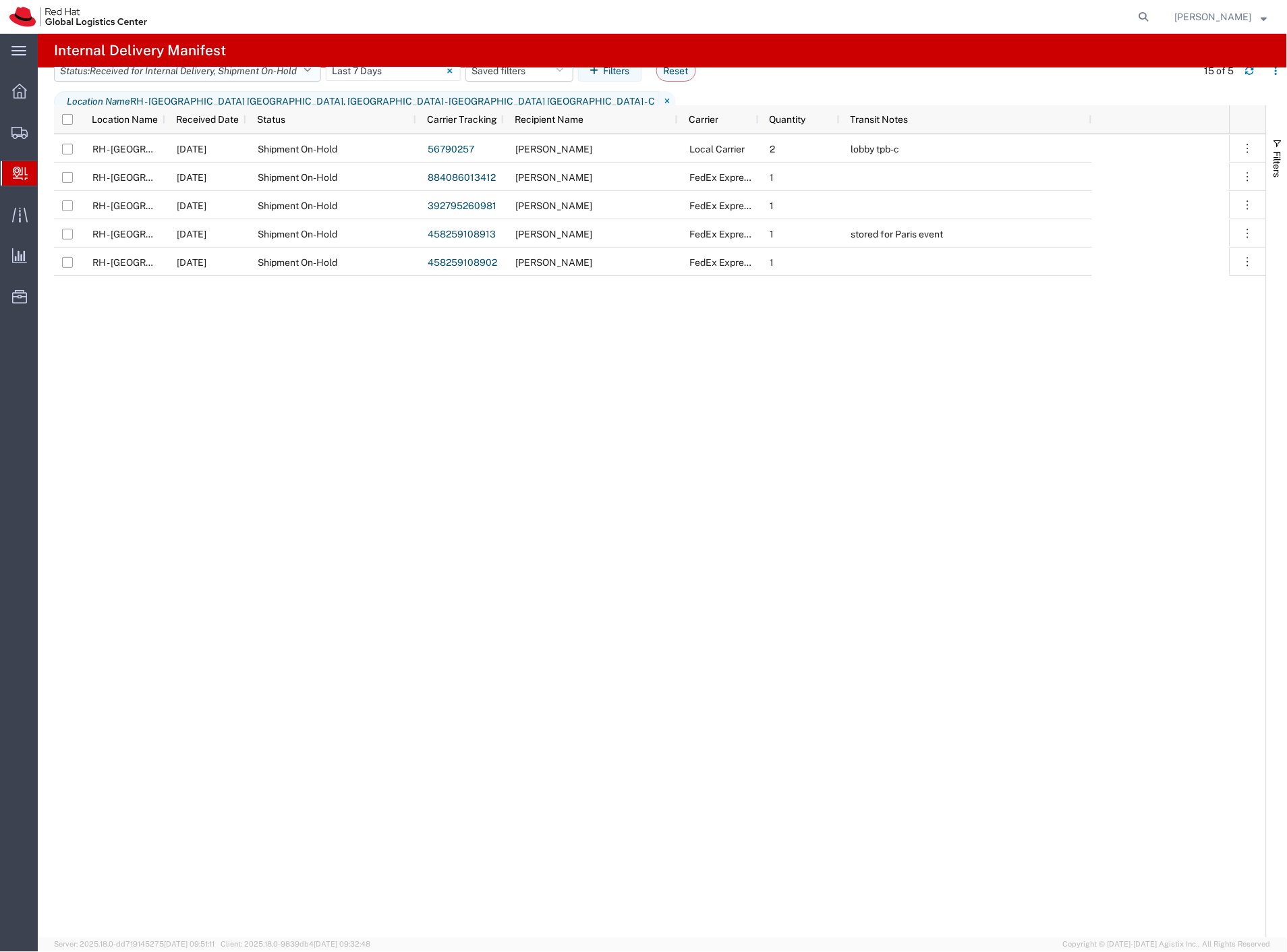
click at [227, 76] on span ", Shipment On-Hold" at bounding box center [255, 70] width 83 height 11
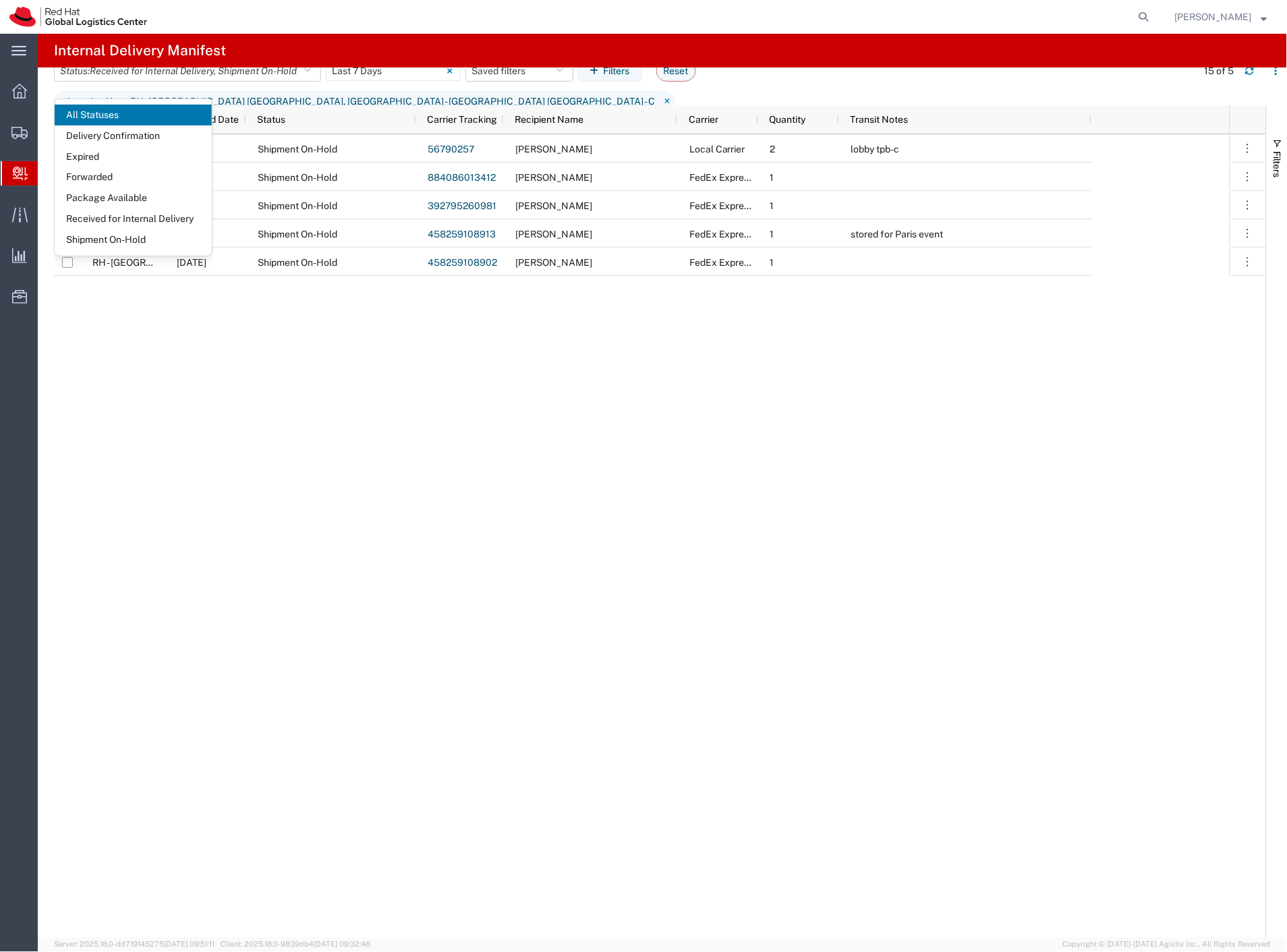
click at [395, 70] on header "Status: Received for Internal Delivery , Shipment On-Hold All Statuses Delivery…" at bounding box center [670, 86] width 1233 height 38
click at [396, 81] on input "[DATE] - [DATE]" at bounding box center [393, 70] width 135 height 20
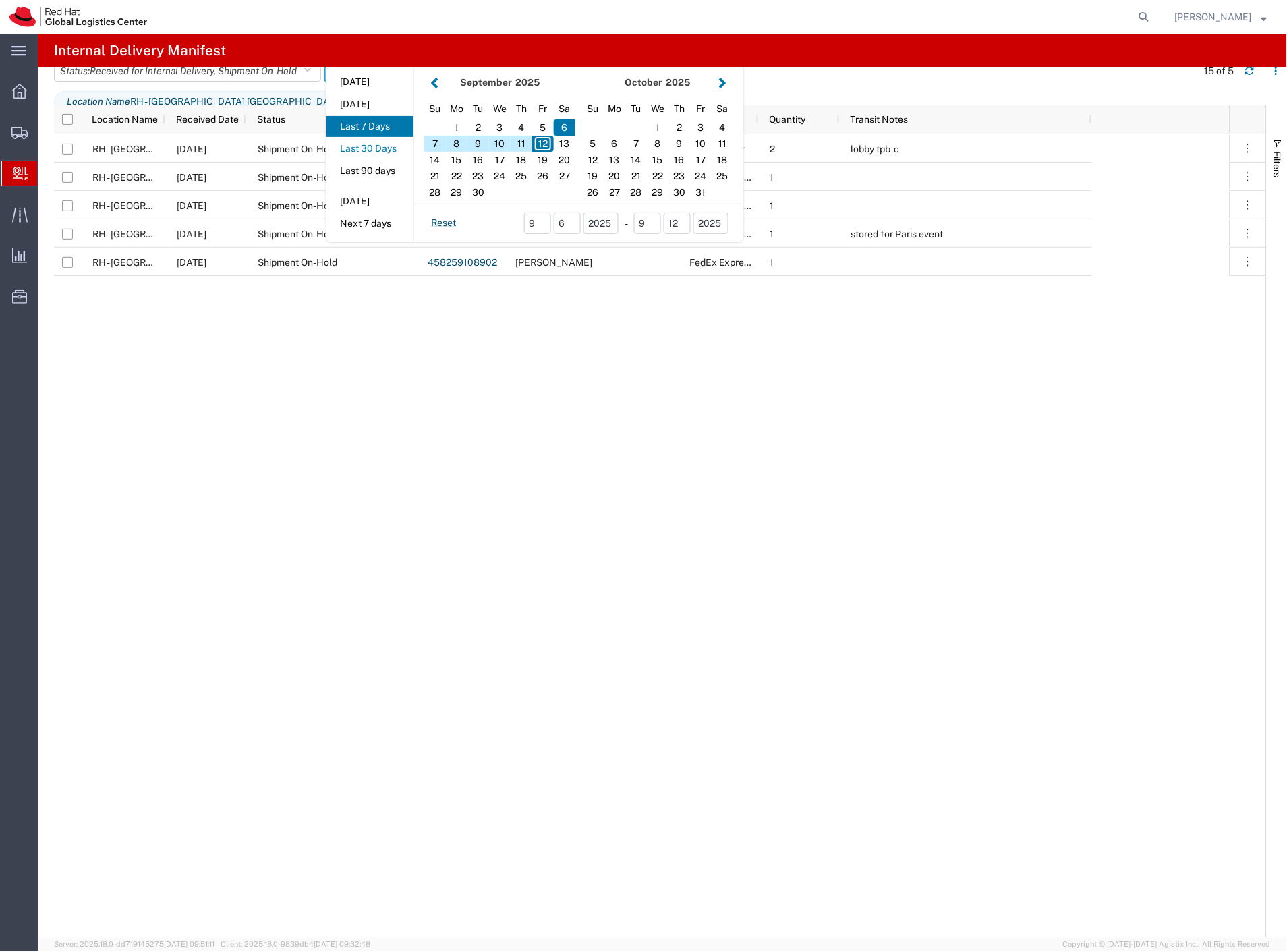
click at [394, 157] on button "Last 30 Days" at bounding box center [370, 148] width 87 height 21
type input "Last 30 Days"
type input "[DATE] - [DATE]"
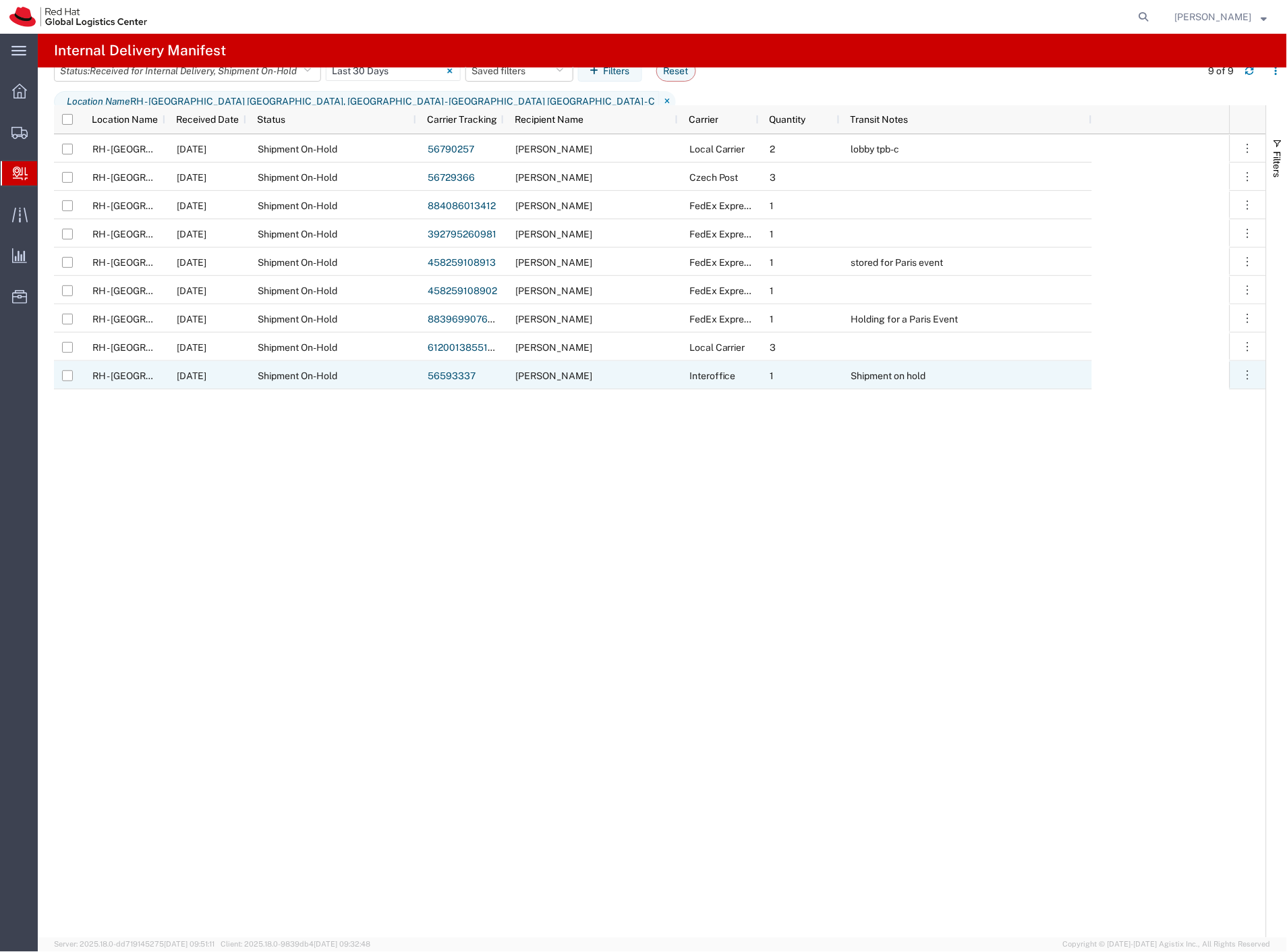
click at [629, 381] on div "[PERSON_NAME]" at bounding box center [590, 374] width 174 height 28
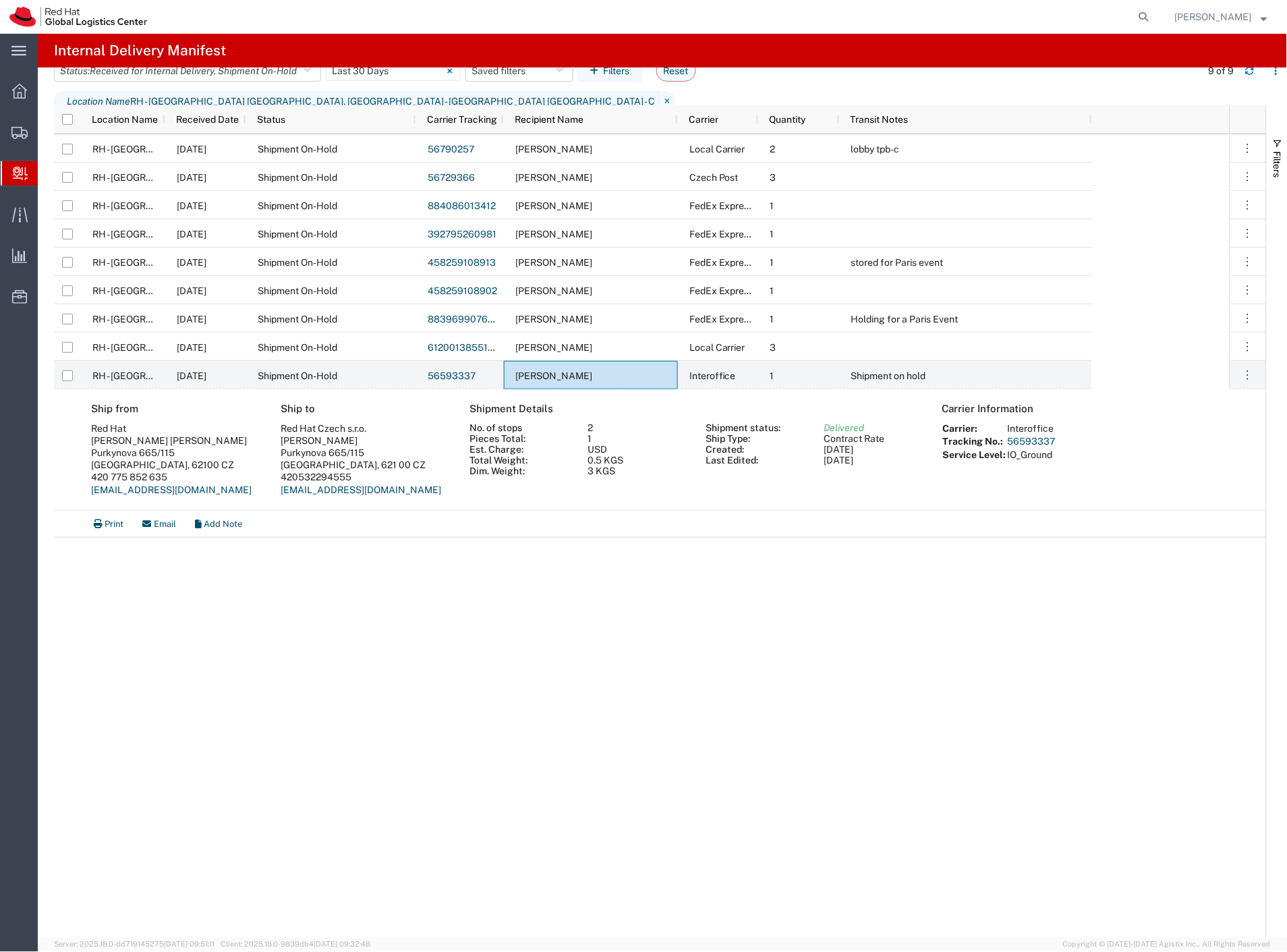
click at [0, 0] on span "Create Delivery" at bounding box center [0, 0] width 0 height 0
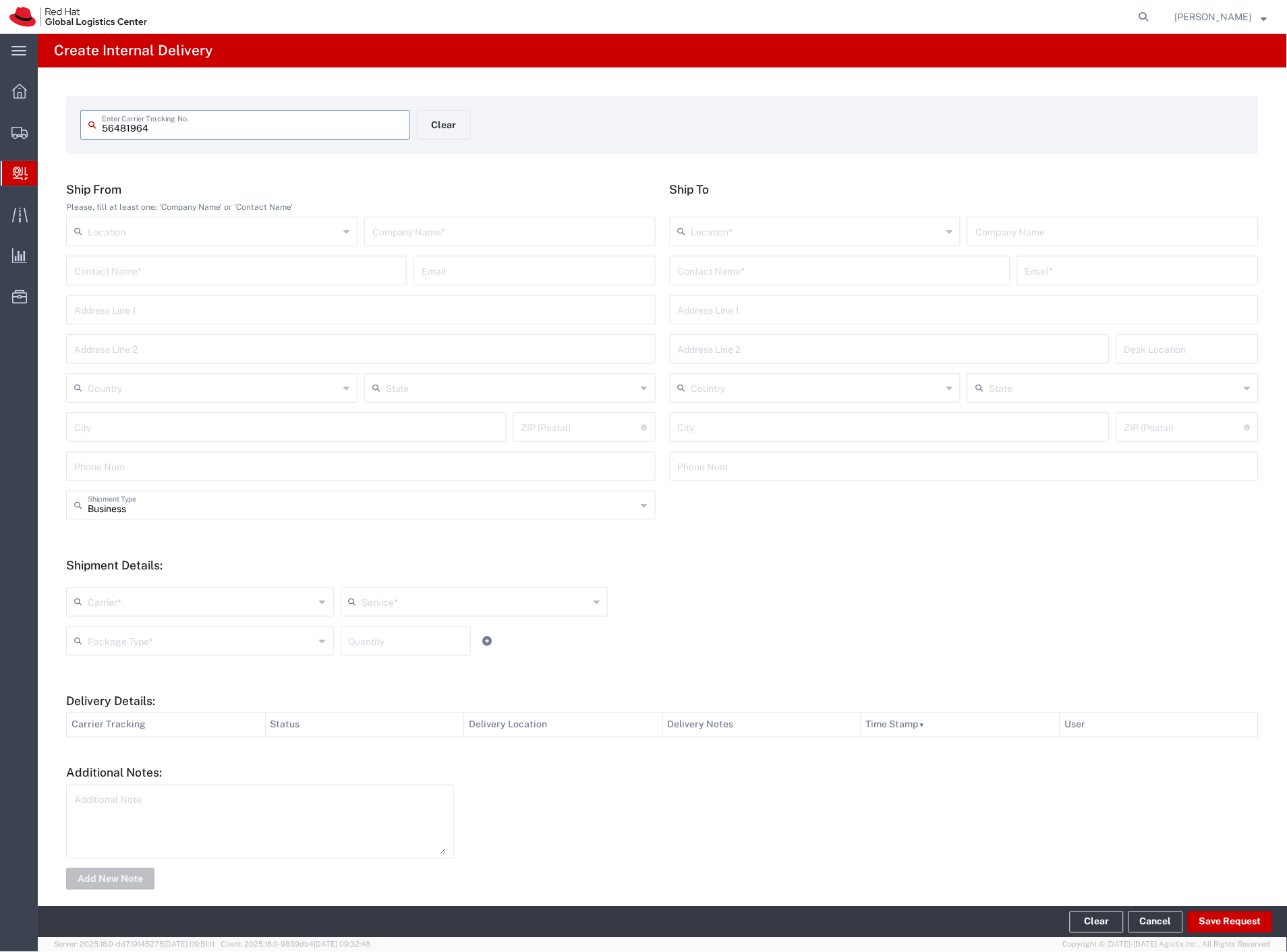
type input "56481964"
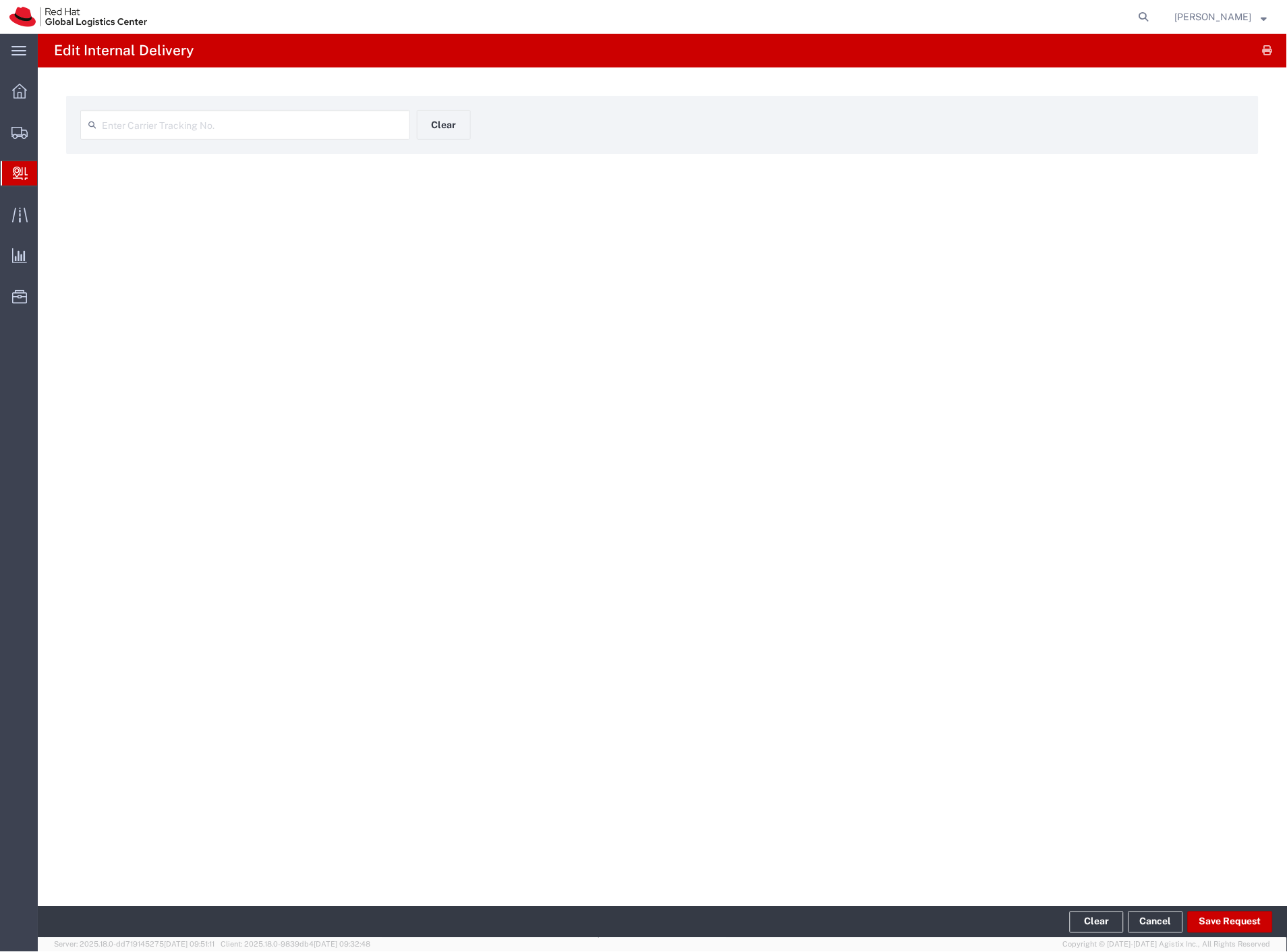
type input "56481964"
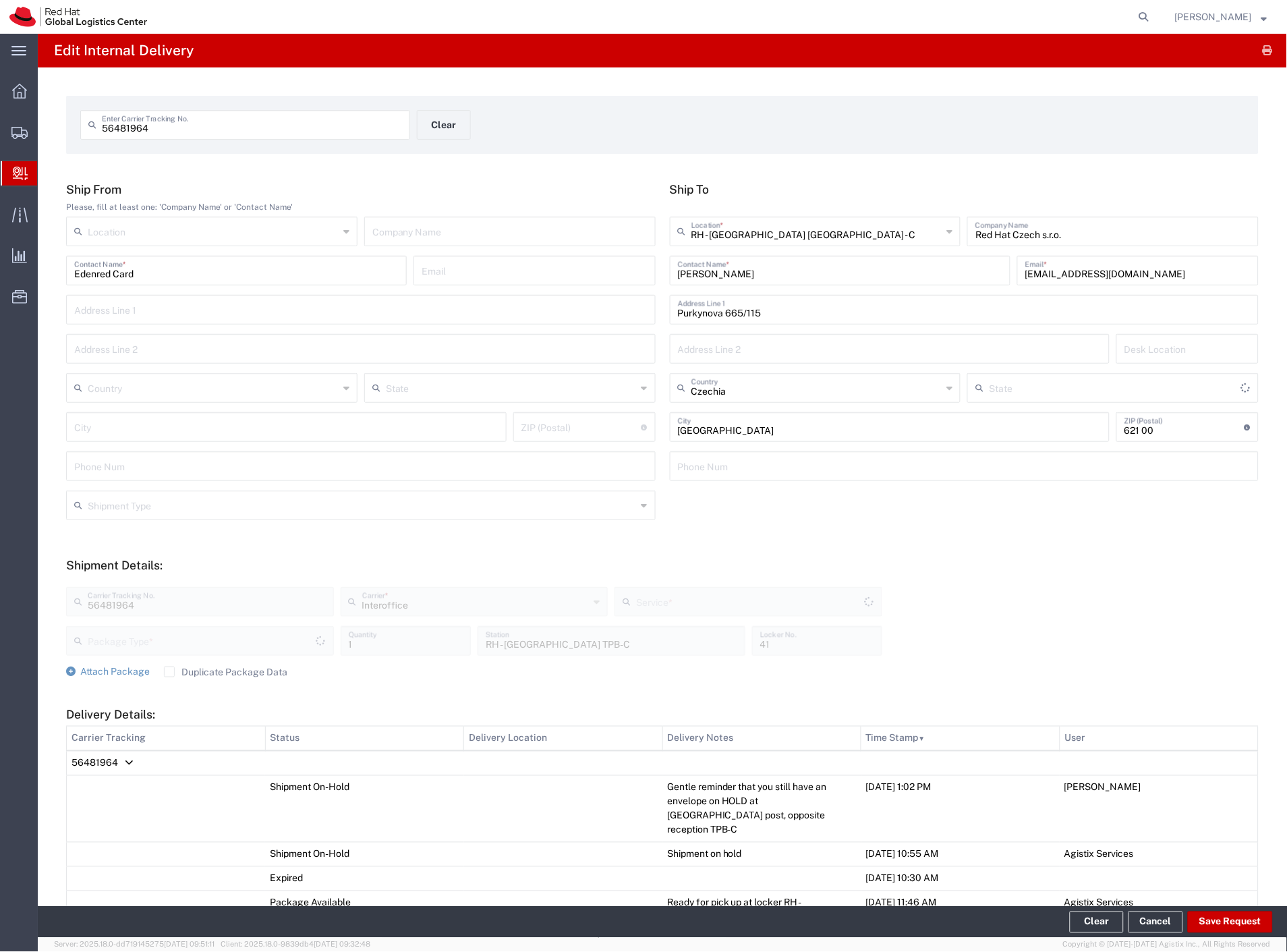
type input "Your Packaging"
type input "IO_Ground"
click at [116, 763] on span "56481964" at bounding box center [94, 763] width 47 height 11
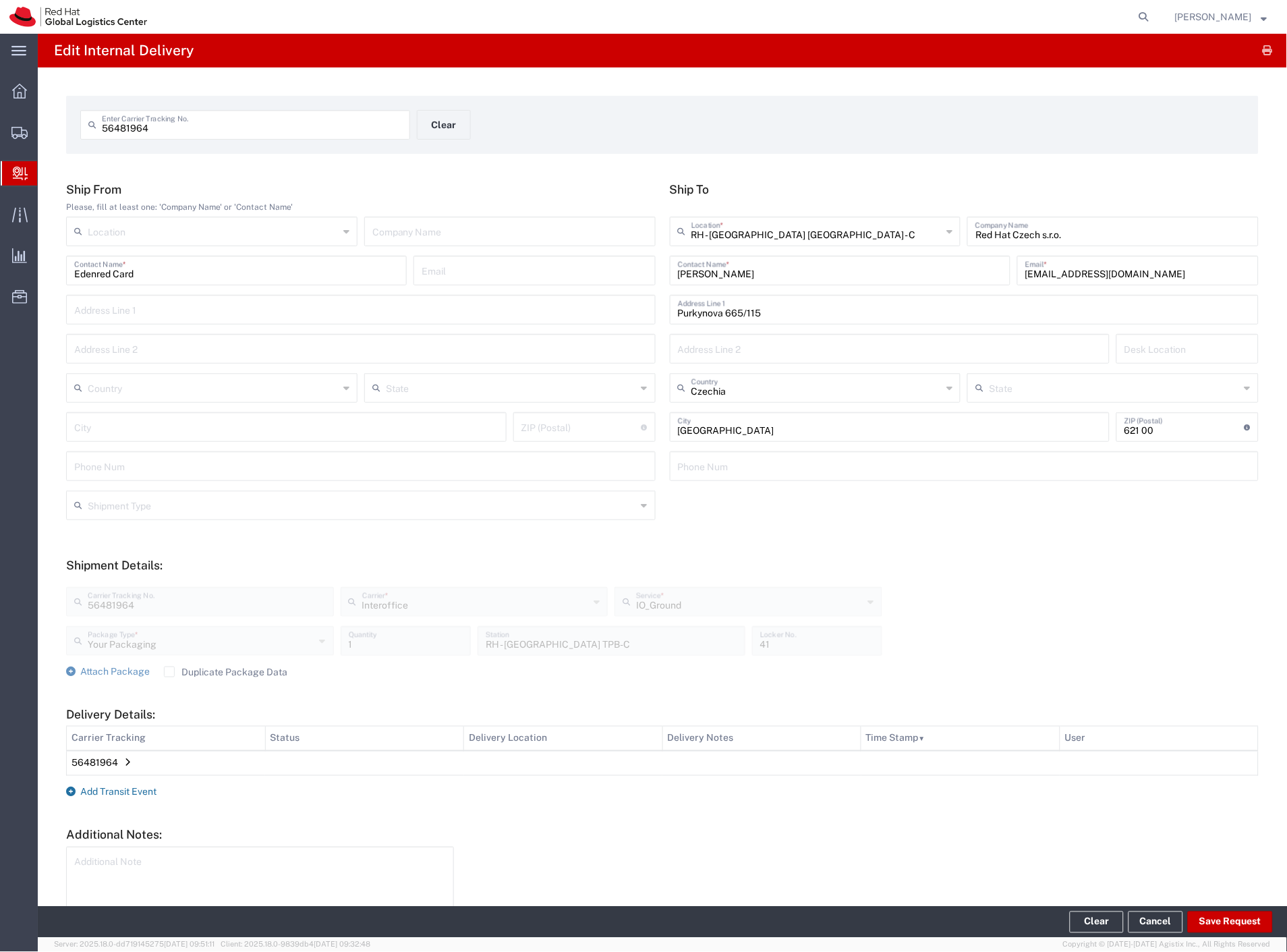
click at [119, 790] on span "Add Transit Event" at bounding box center [118, 792] width 76 height 11
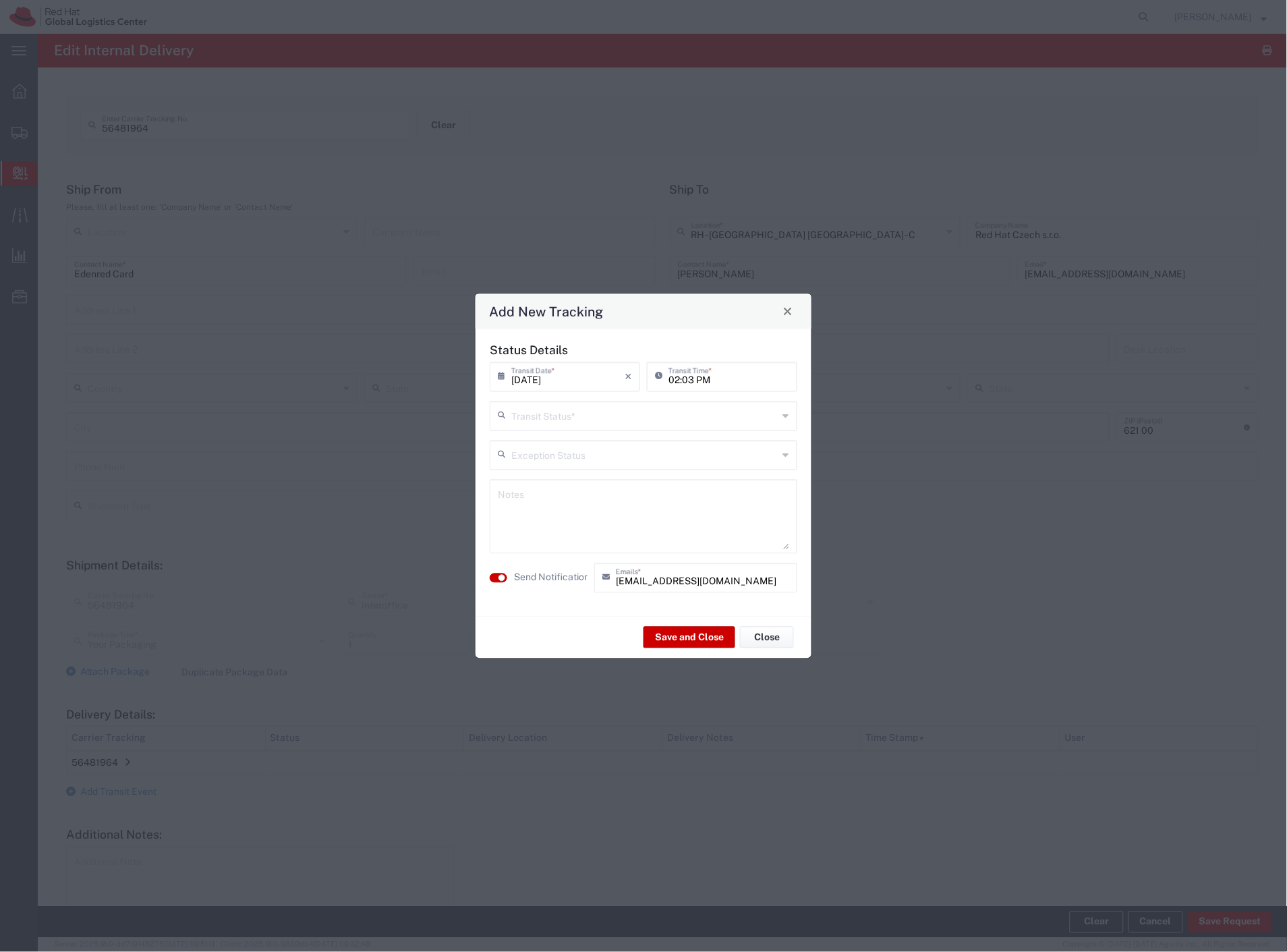
click at [582, 426] on input "text" at bounding box center [645, 415] width 267 height 24
click at [577, 440] on span "Delivery Confirmation" at bounding box center [644, 445] width 305 height 21
type input "Delivery Confirmation"
click at [580, 508] on textarea at bounding box center [644, 516] width 291 height 66
paste textarea "56481964"
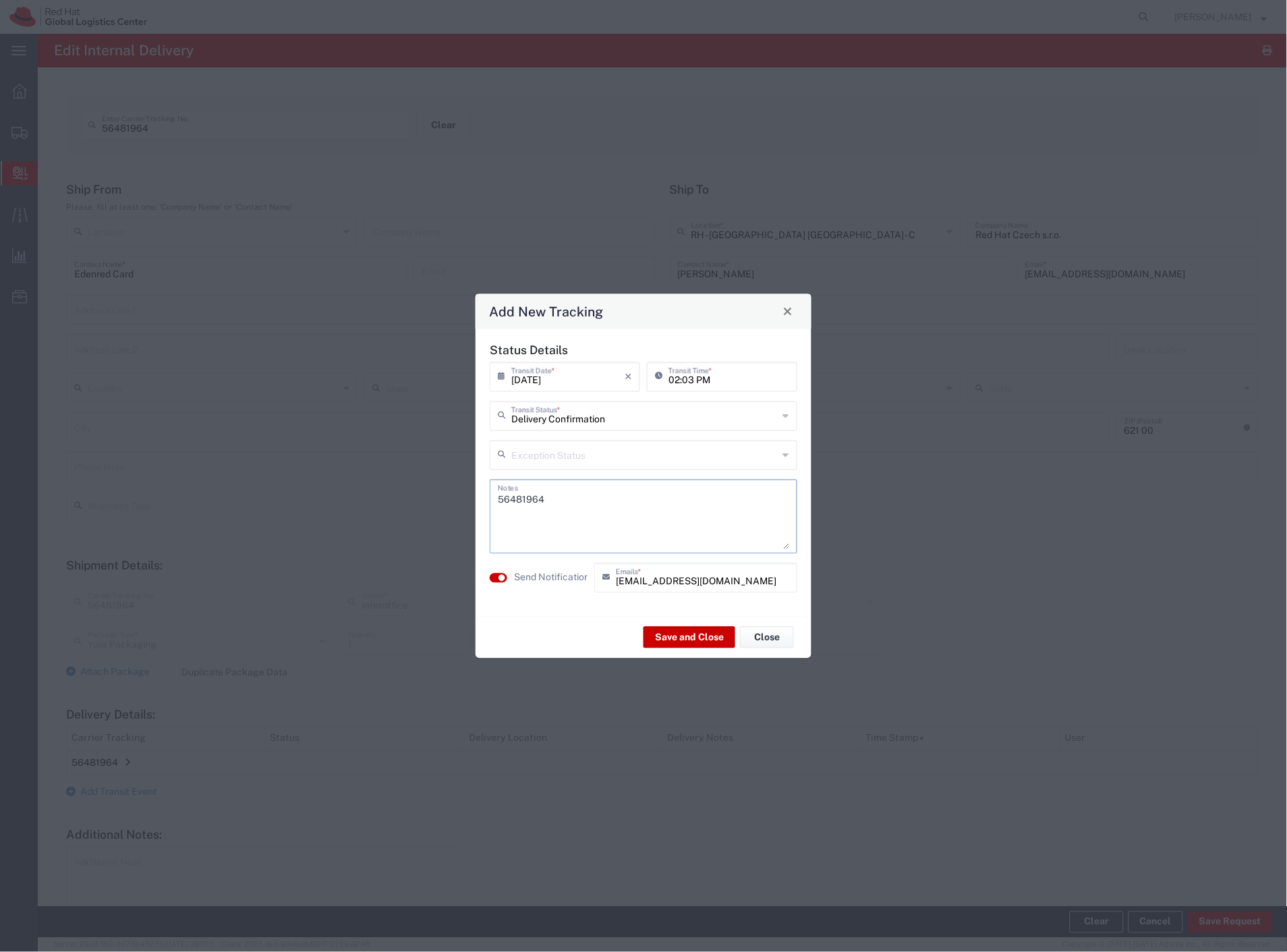
type textarea "56481964"
click at [544, 579] on label "Send Notification" at bounding box center [552, 577] width 76 height 14
click at [673, 640] on button "Save and Close" at bounding box center [689, 638] width 92 height 22
